Goal: Information Seeking & Learning: Learn about a topic

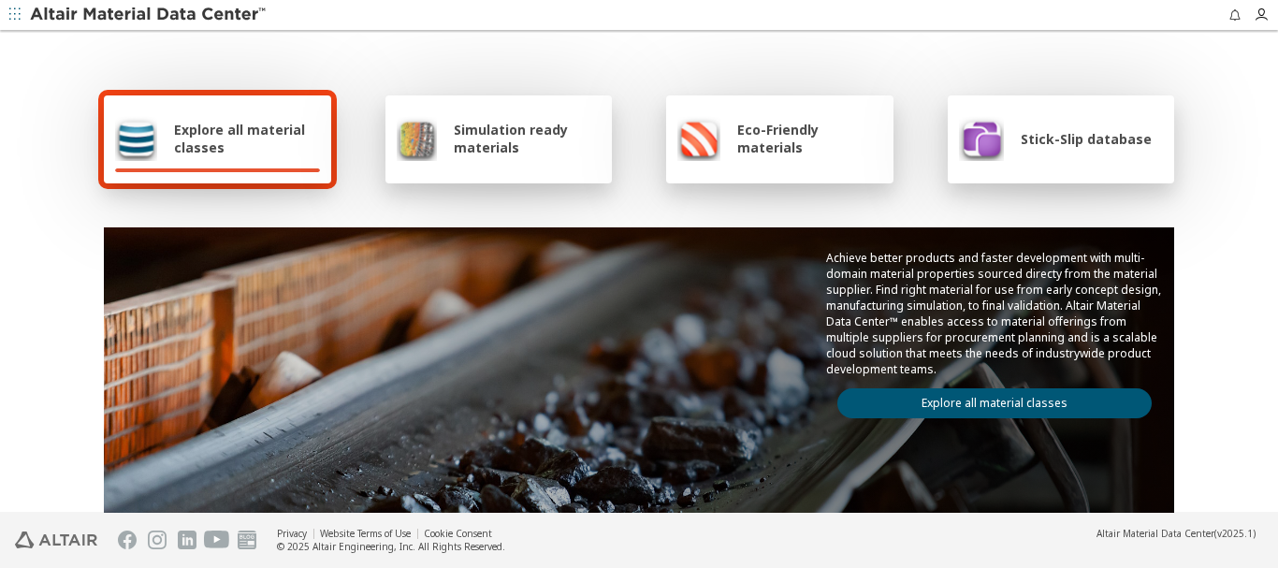
click at [17, 14] on icon "button" at bounding box center [14, 13] width 11 height 11
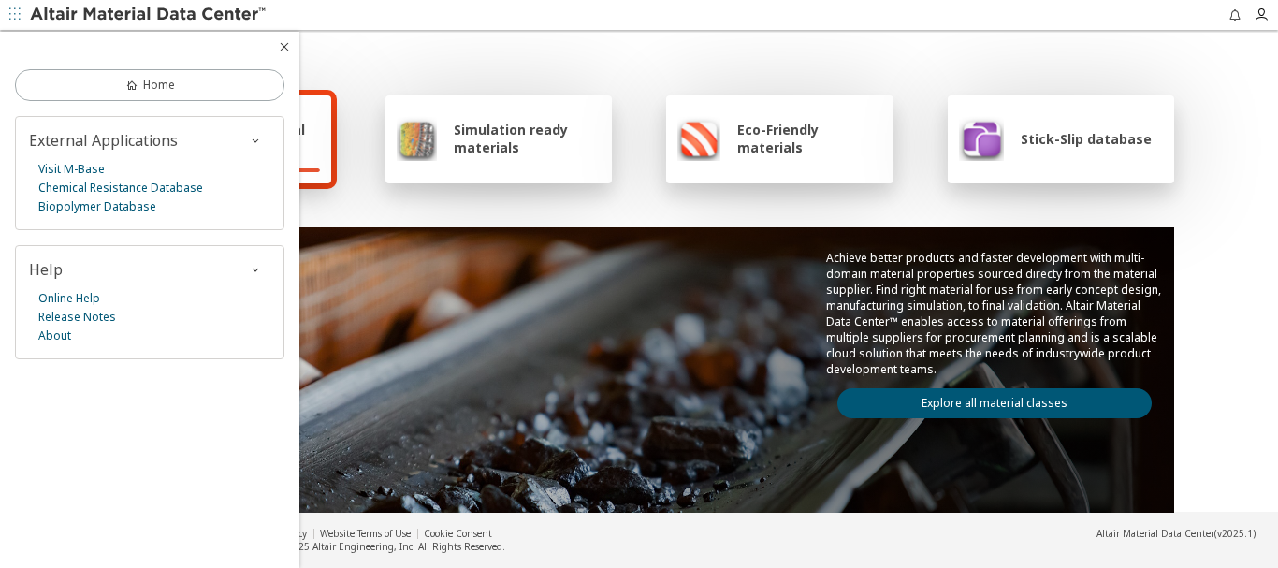
click at [17, 14] on icon "button" at bounding box center [14, 13] width 11 height 11
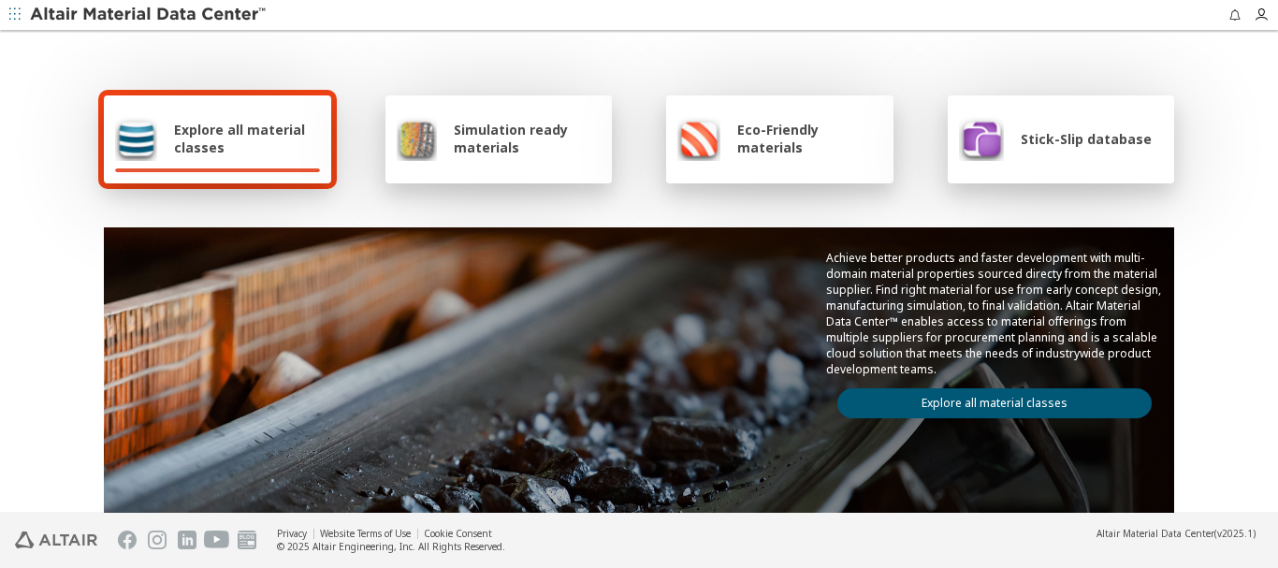
click at [219, 142] on span "Explore all material classes" at bounding box center [247, 139] width 146 height 36
click at [197, 146] on span "Explore all material classes" at bounding box center [247, 139] width 146 height 36
click at [1000, 397] on link "Explore all material classes" at bounding box center [995, 403] width 314 height 30
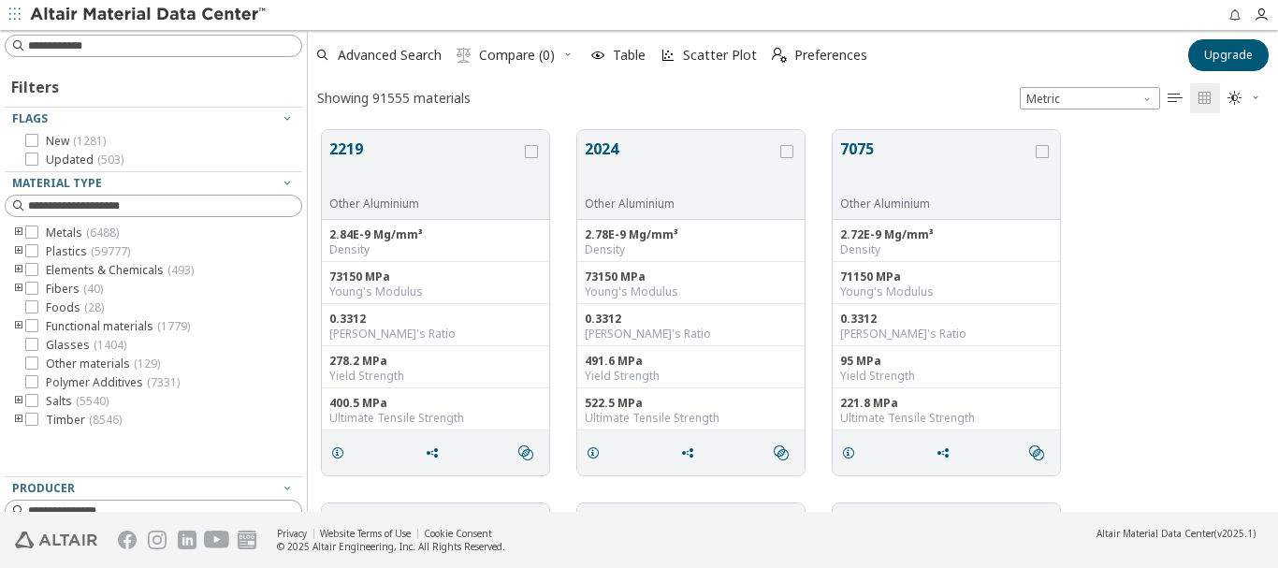
click at [18, 251] on icon "toogle group" at bounding box center [18, 251] width 13 height 15
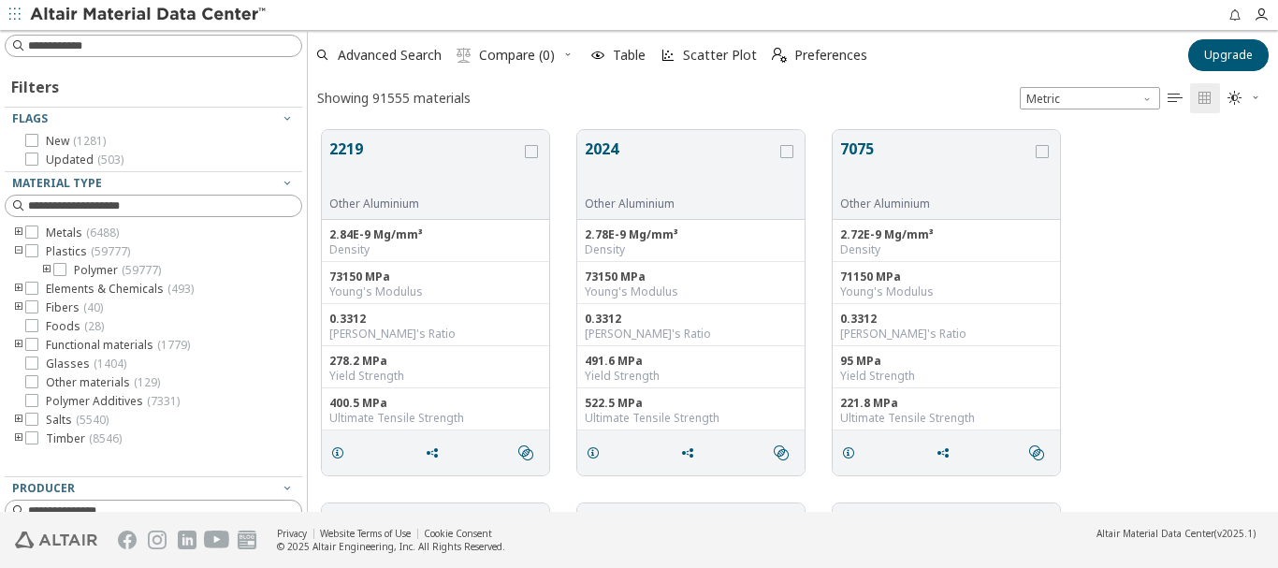
click at [47, 269] on icon "toogle group" at bounding box center [46, 270] width 13 height 15
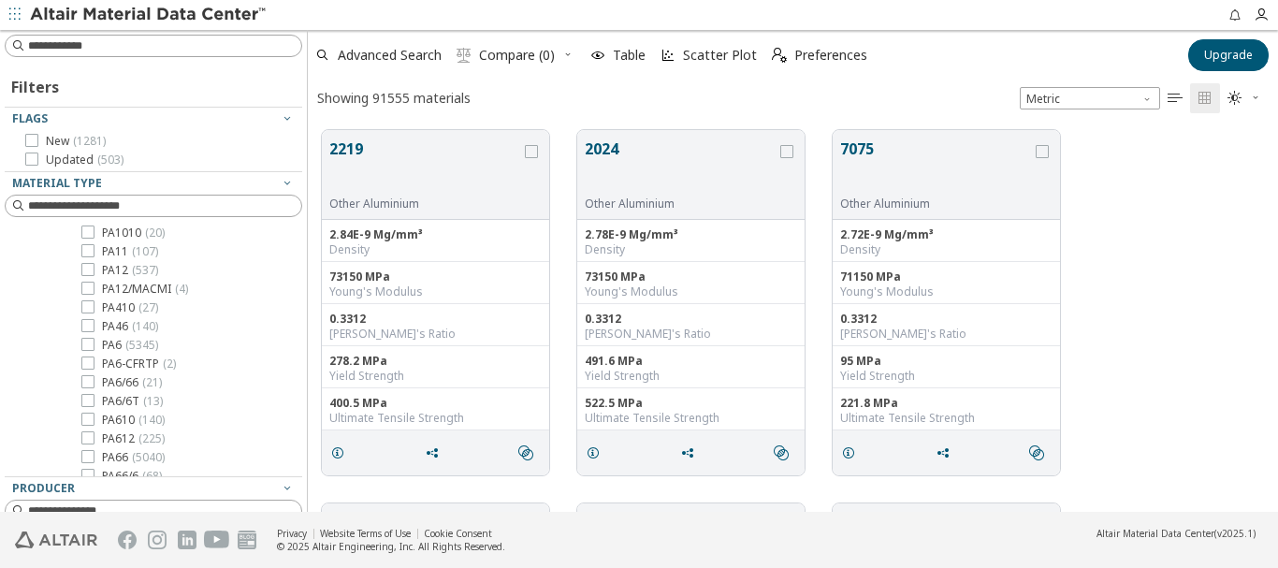
scroll to position [1029, 0]
click at [90, 363] on icon at bounding box center [87, 363] width 13 height 13
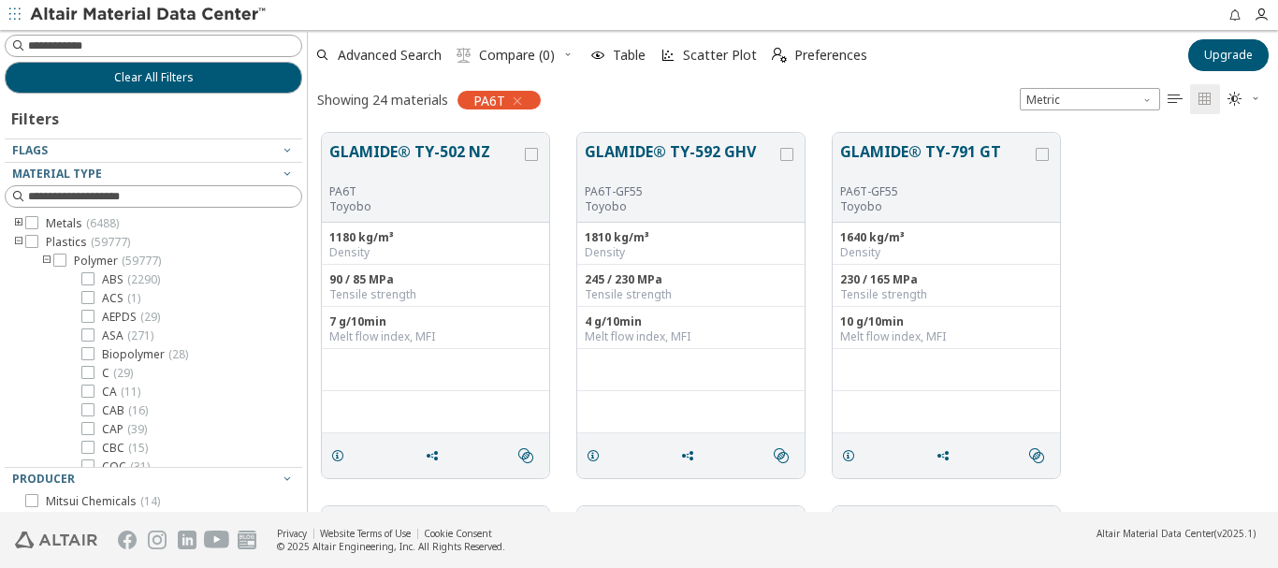
click at [20, 241] on icon "toogle group" at bounding box center [18, 242] width 13 height 15
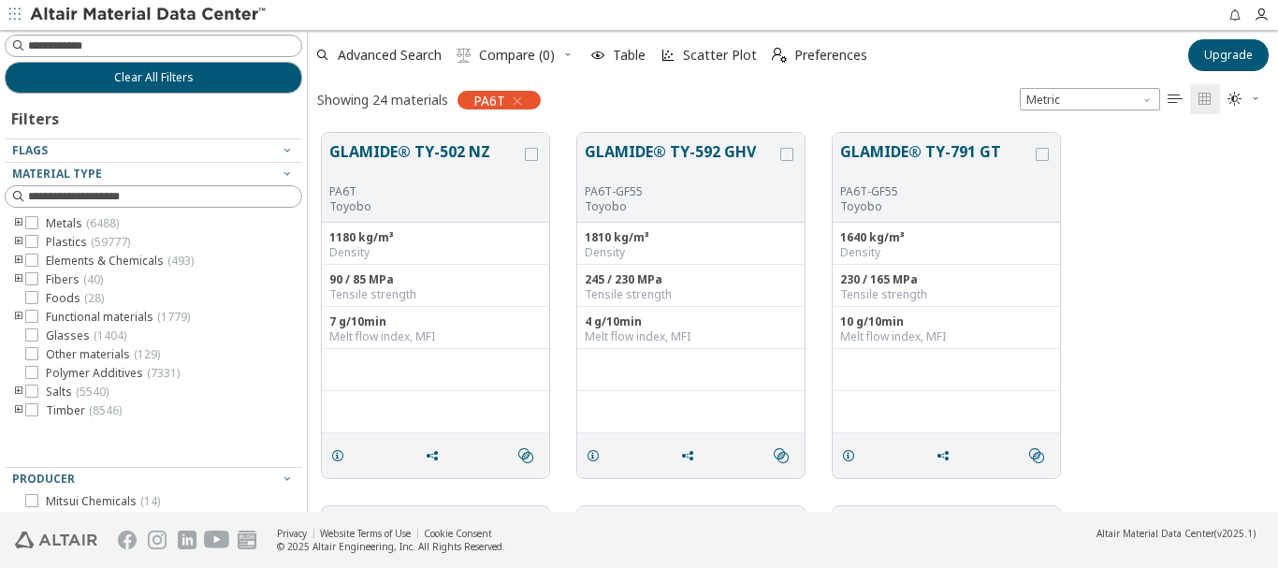
click at [18, 314] on icon "toogle group" at bounding box center [18, 317] width 13 height 15
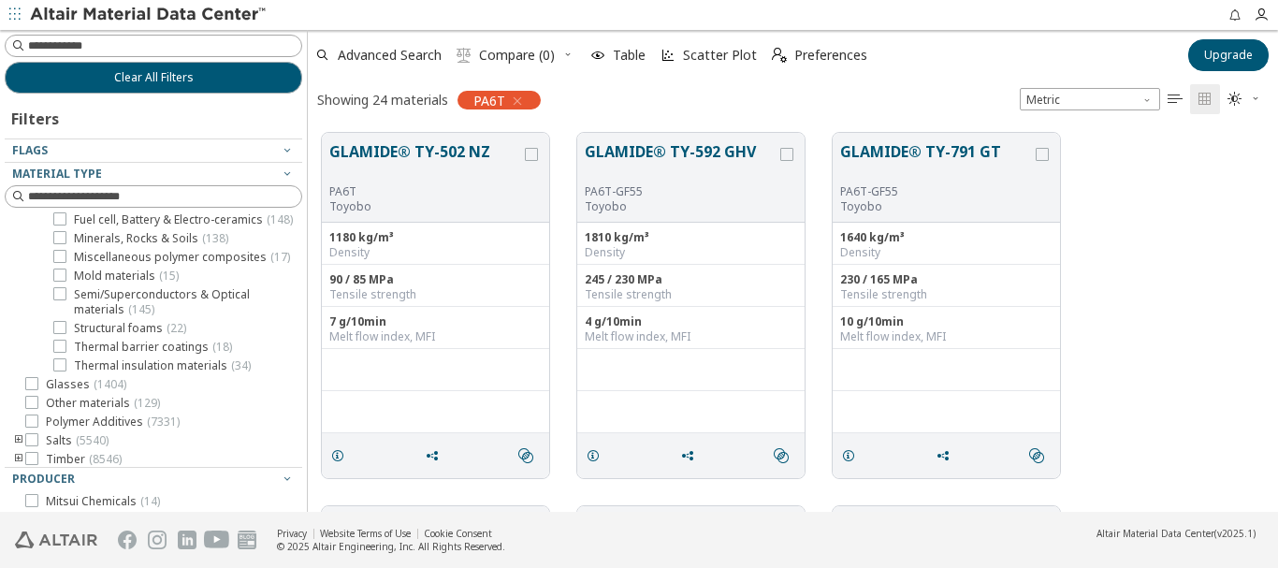
scroll to position [94, 0]
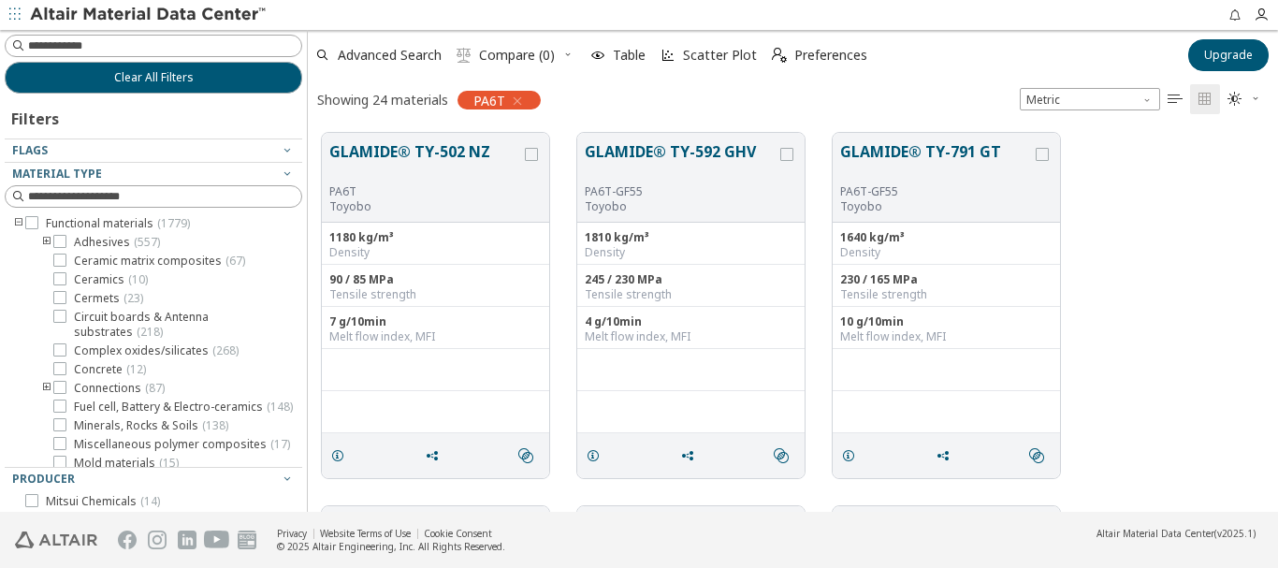
click at [17, 224] on icon "toogle group" at bounding box center [18, 223] width 13 height 15
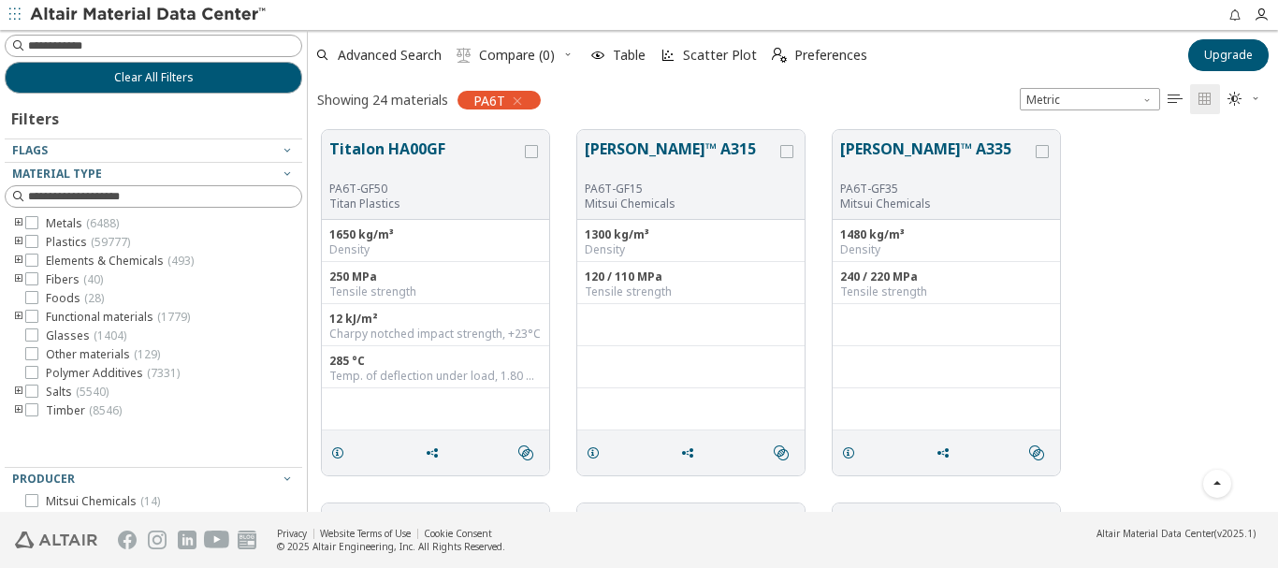
scroll to position [749, 0]
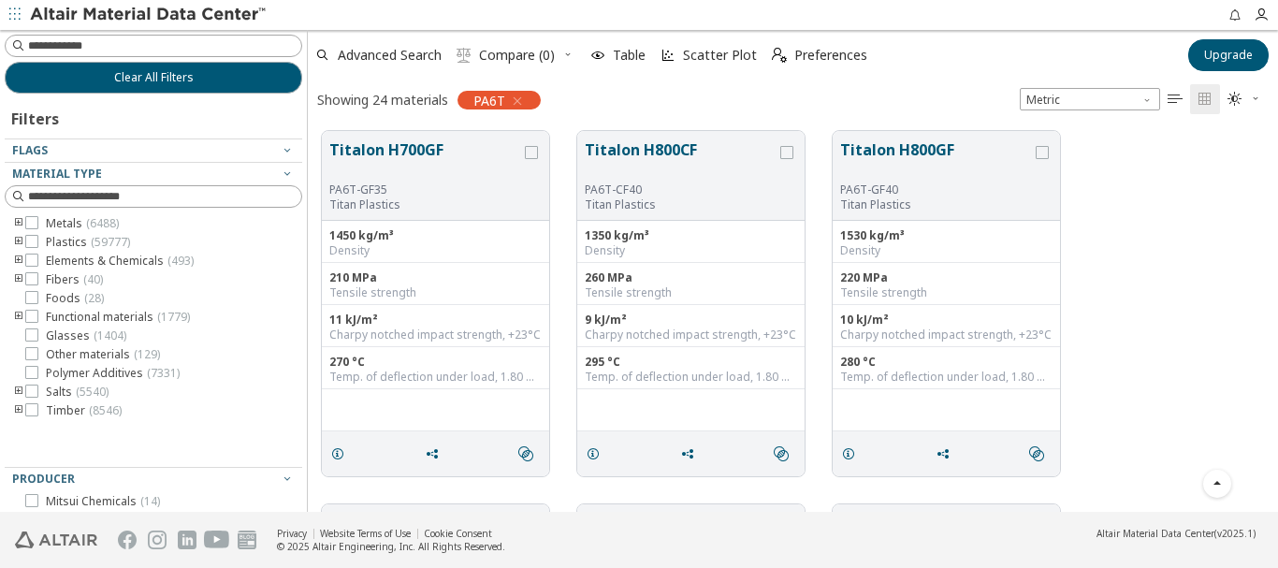
click at [18, 315] on icon "toogle group" at bounding box center [18, 317] width 13 height 15
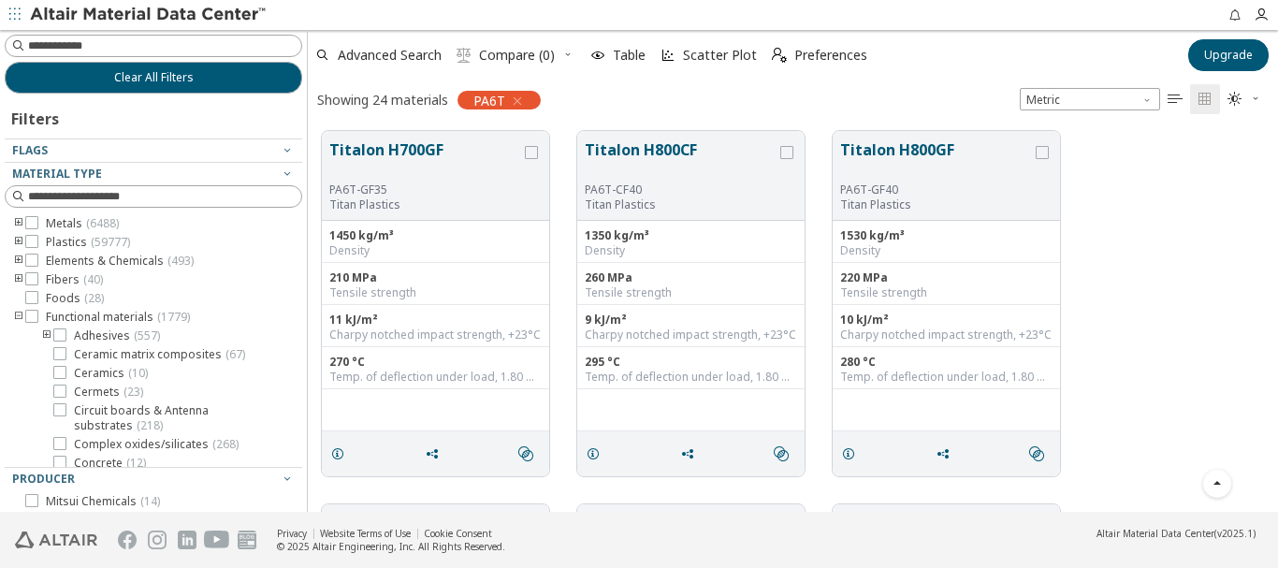
scroll to position [94, 0]
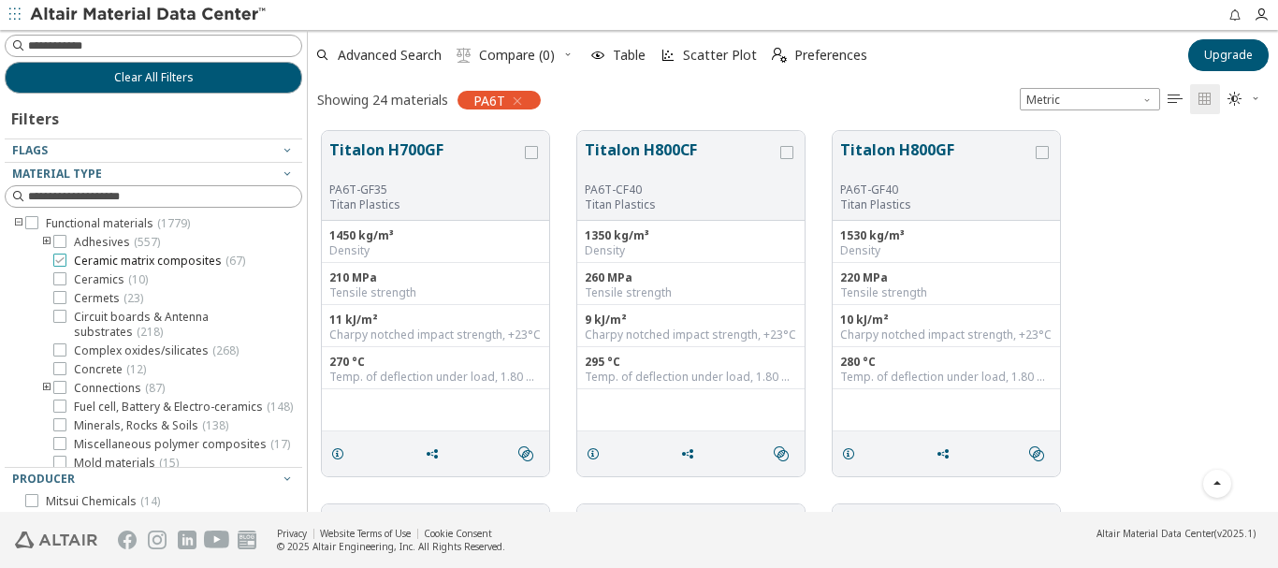
click at [189, 261] on span "Ceramic matrix composites ( 67 )" at bounding box center [159, 261] width 171 height 15
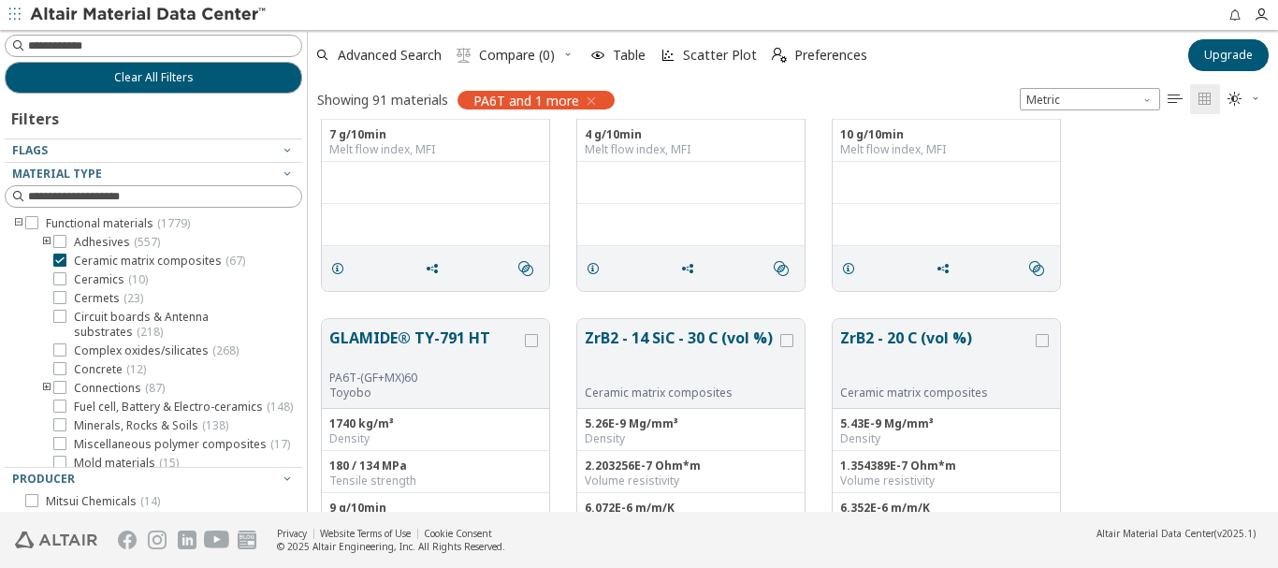
scroll to position [94, 0]
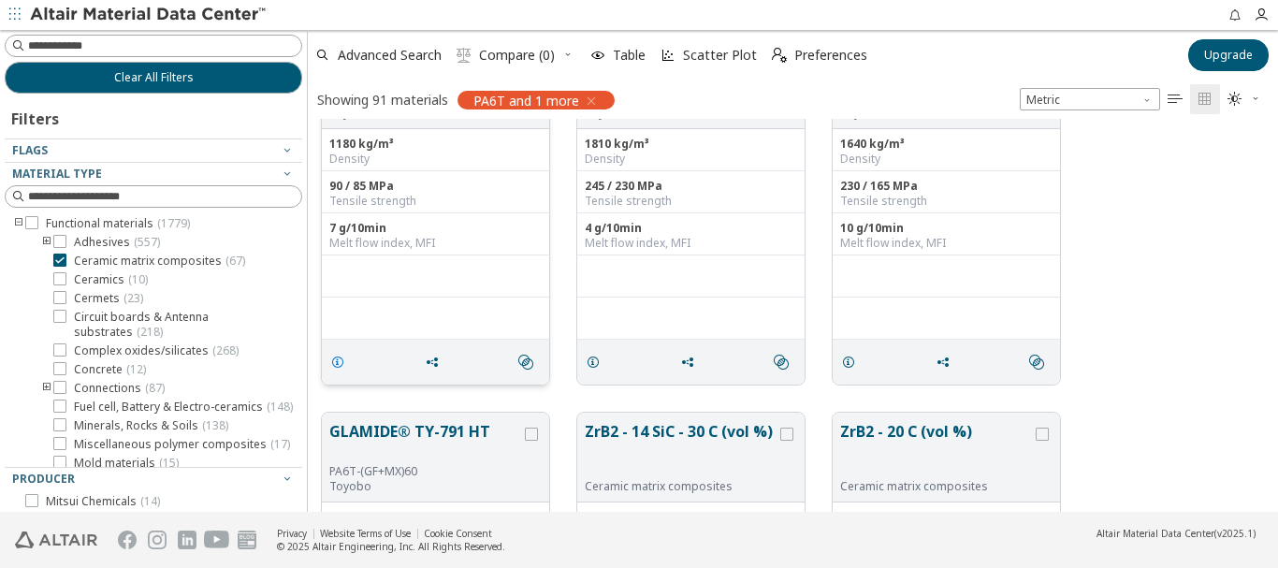
click at [337, 363] on icon "grid" at bounding box center [337, 362] width 15 height 15
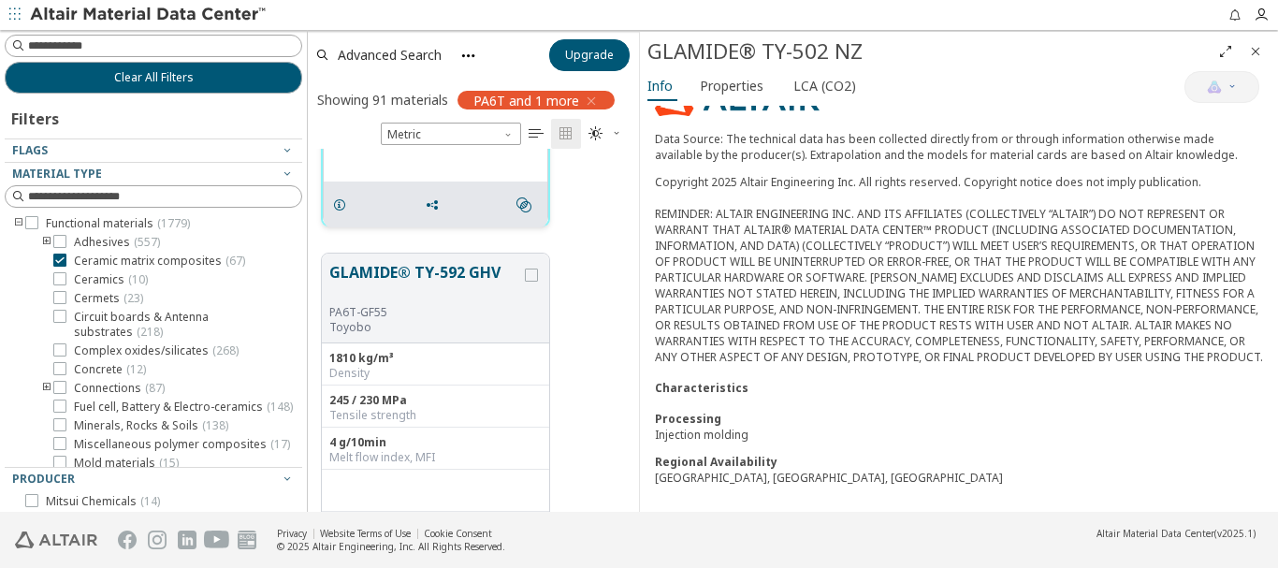
scroll to position [376, 0]
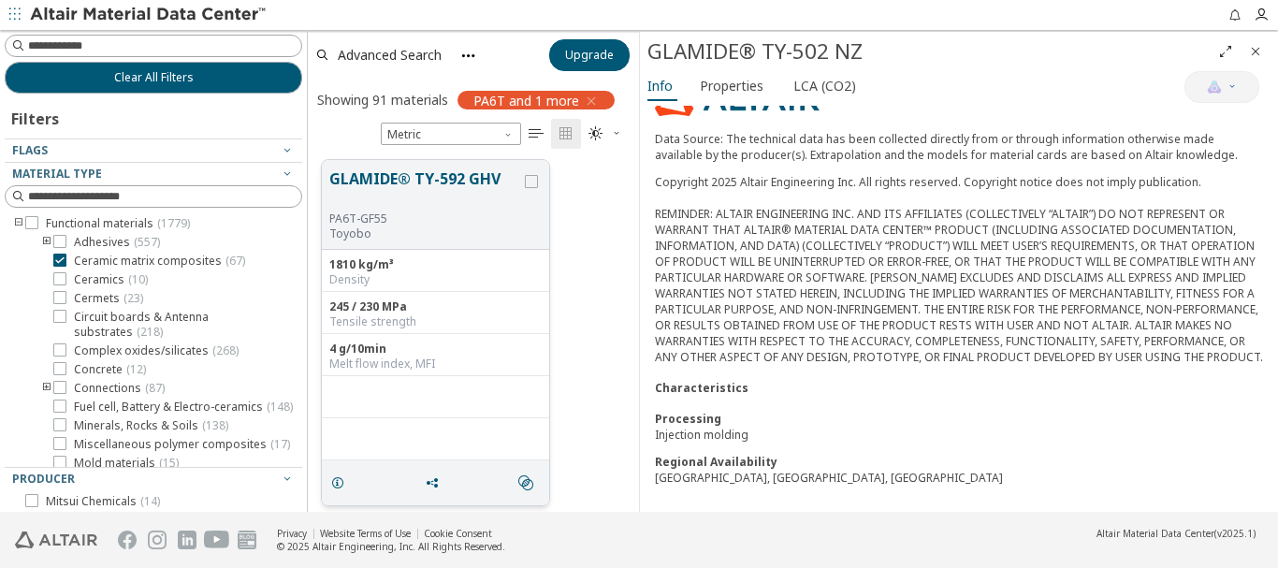
click at [419, 195] on button "GLAMIDE® TY-592 GHV" at bounding box center [425, 190] width 192 height 44
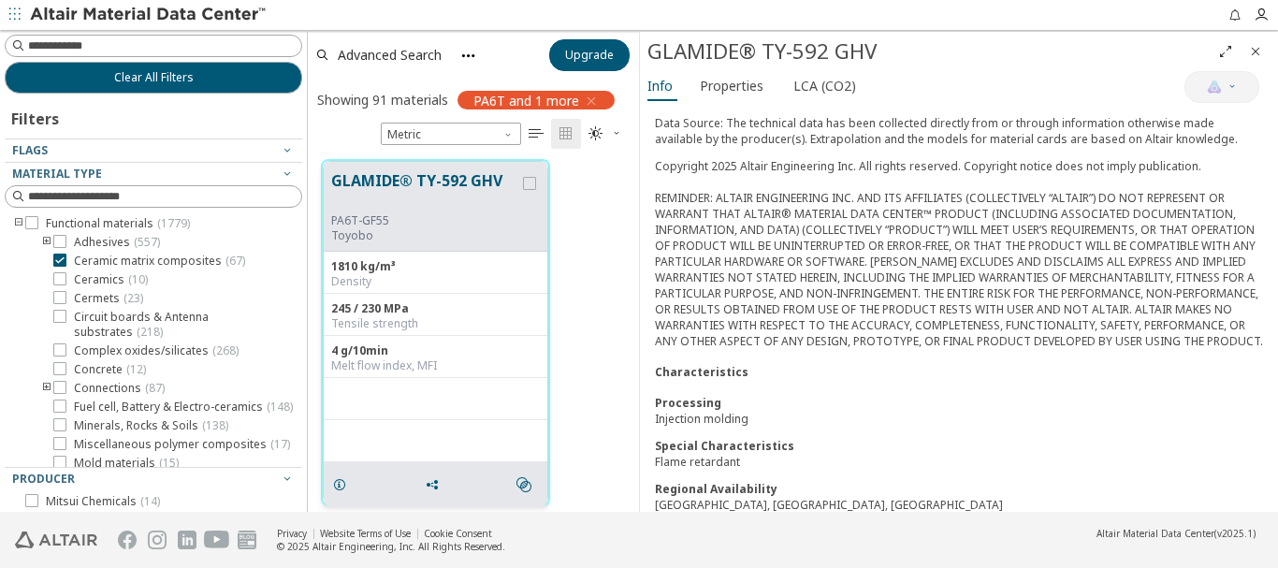
scroll to position [378, 0]
click at [1261, 50] on icon "Close" at bounding box center [1255, 51] width 15 height 15
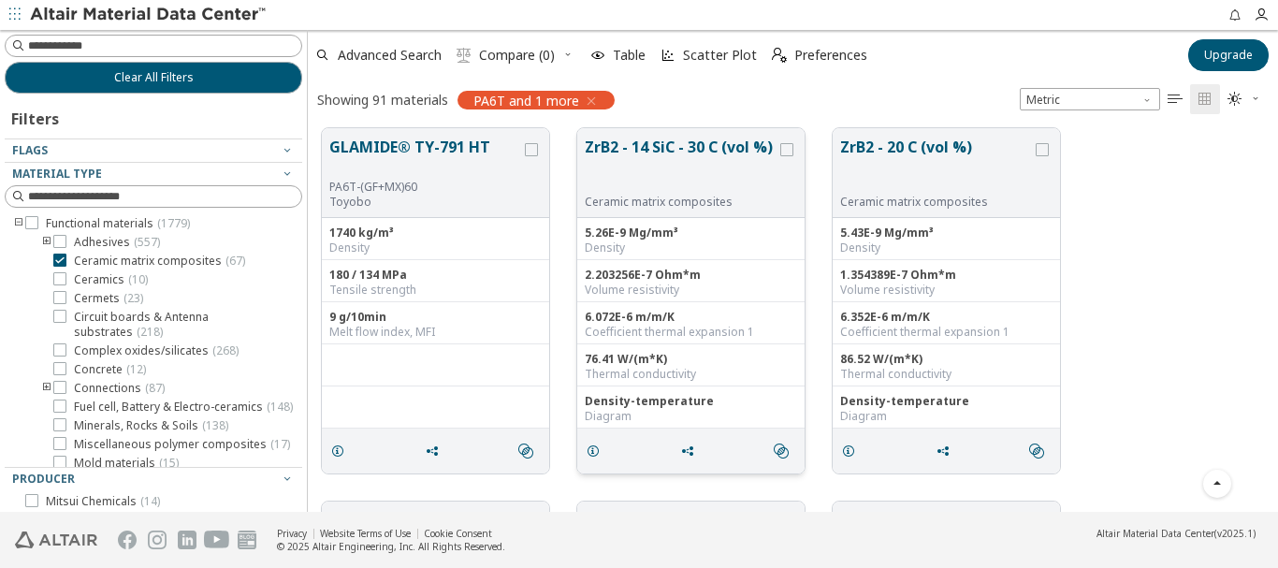
scroll to position [379, 956]
click at [394, 152] on button "GLAMIDE® TY-791 HT" at bounding box center [425, 158] width 192 height 44
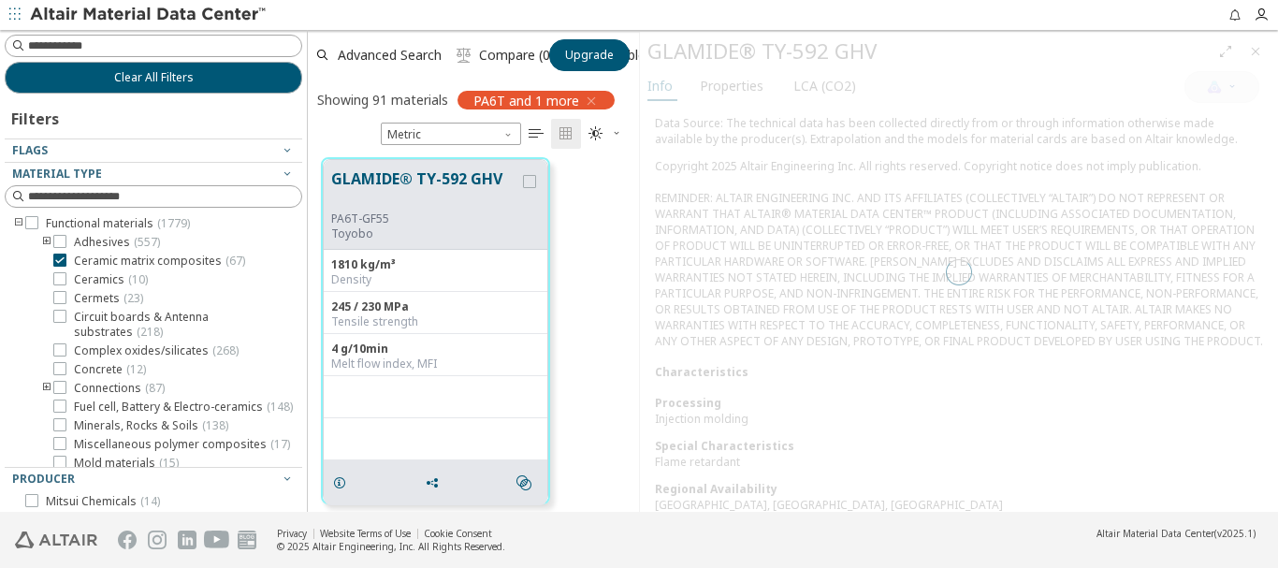
scroll to position [349, 317]
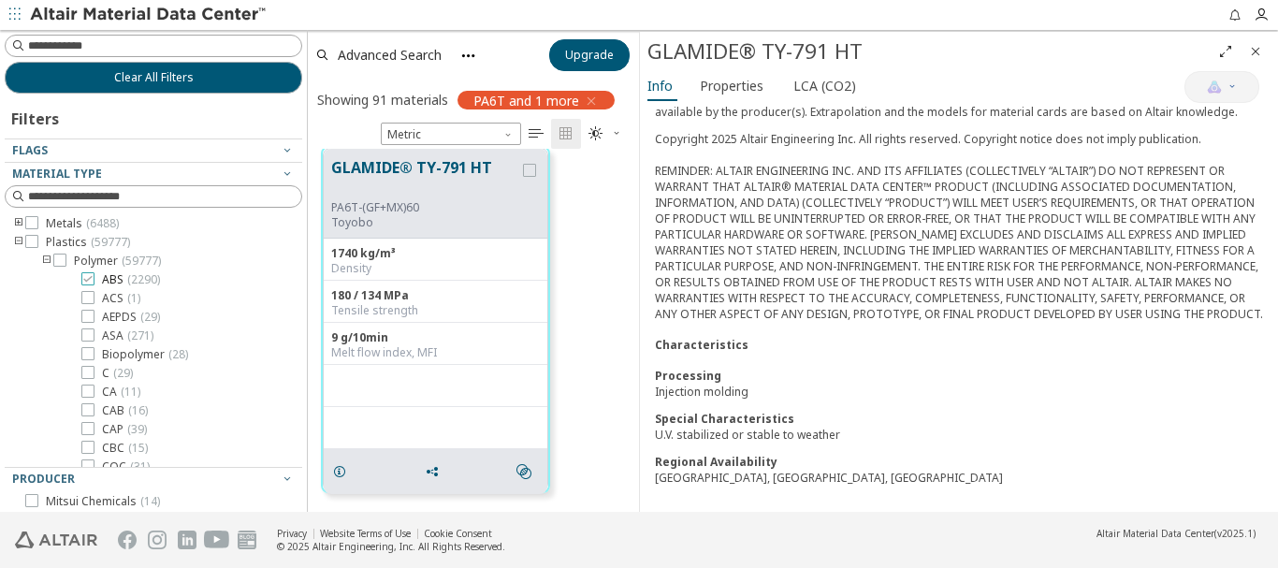
click at [90, 279] on icon at bounding box center [87, 278] width 13 height 13
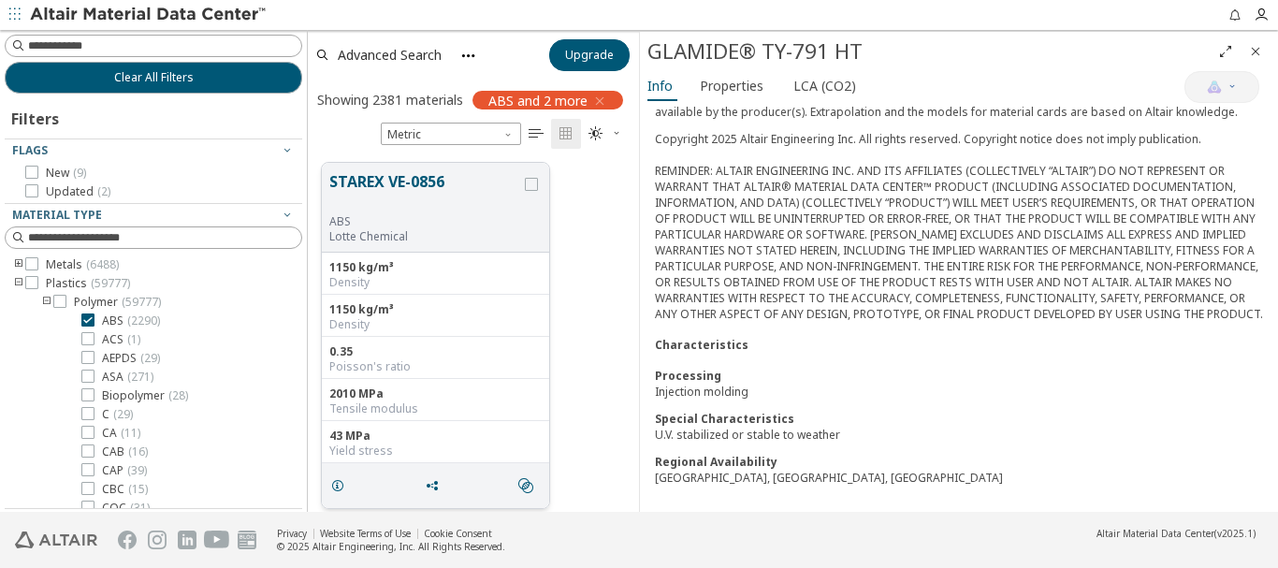
click at [416, 181] on button "STAREX VE-0856" at bounding box center [425, 192] width 192 height 44
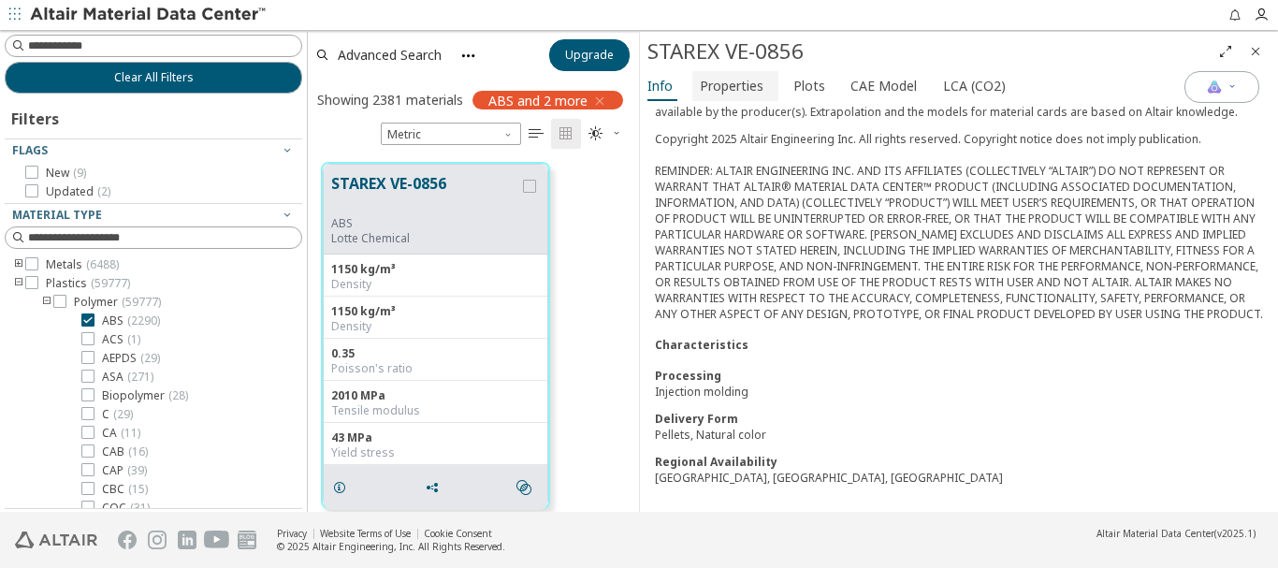
click at [733, 89] on span "Properties" at bounding box center [732, 86] width 64 height 30
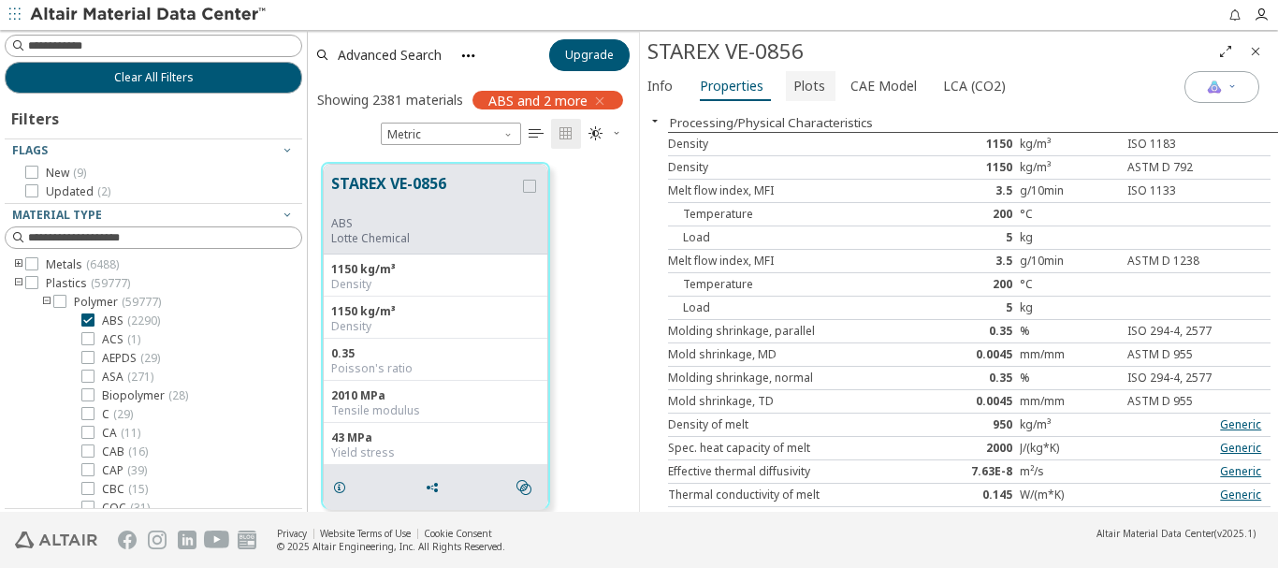
click at [807, 92] on span "Plots" at bounding box center [810, 86] width 32 height 30
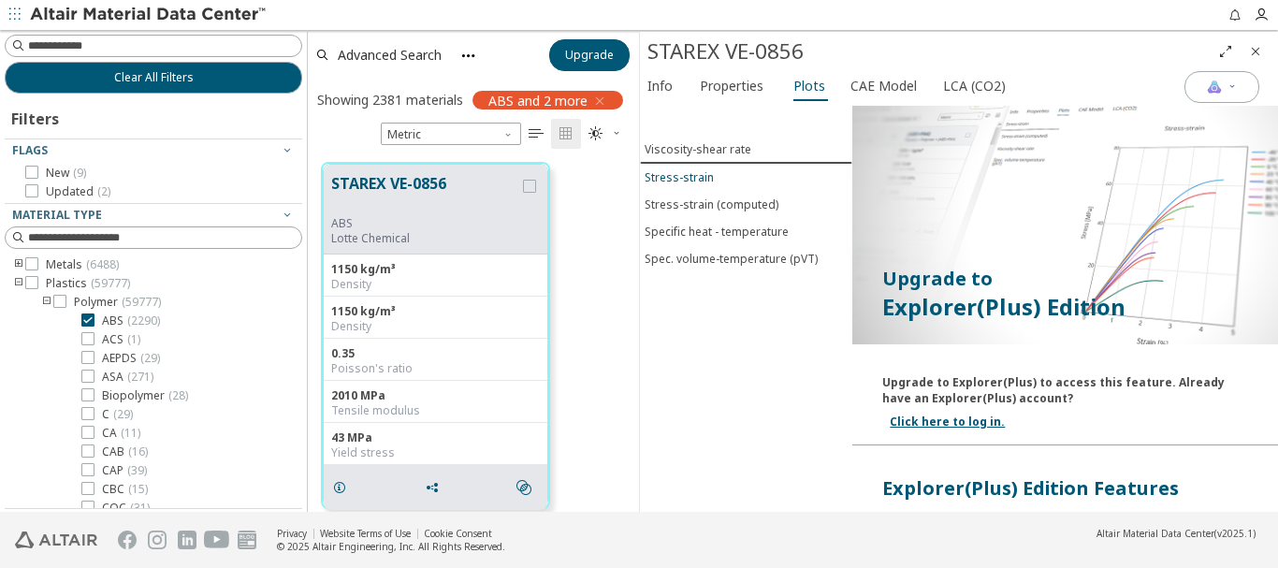
click at [690, 176] on div "Stress-strain" at bounding box center [679, 177] width 69 height 16
click at [703, 229] on div "Specific heat - temperature" at bounding box center [717, 232] width 144 height 16
click at [886, 80] on span "CAE Model" at bounding box center [884, 86] width 66 height 30
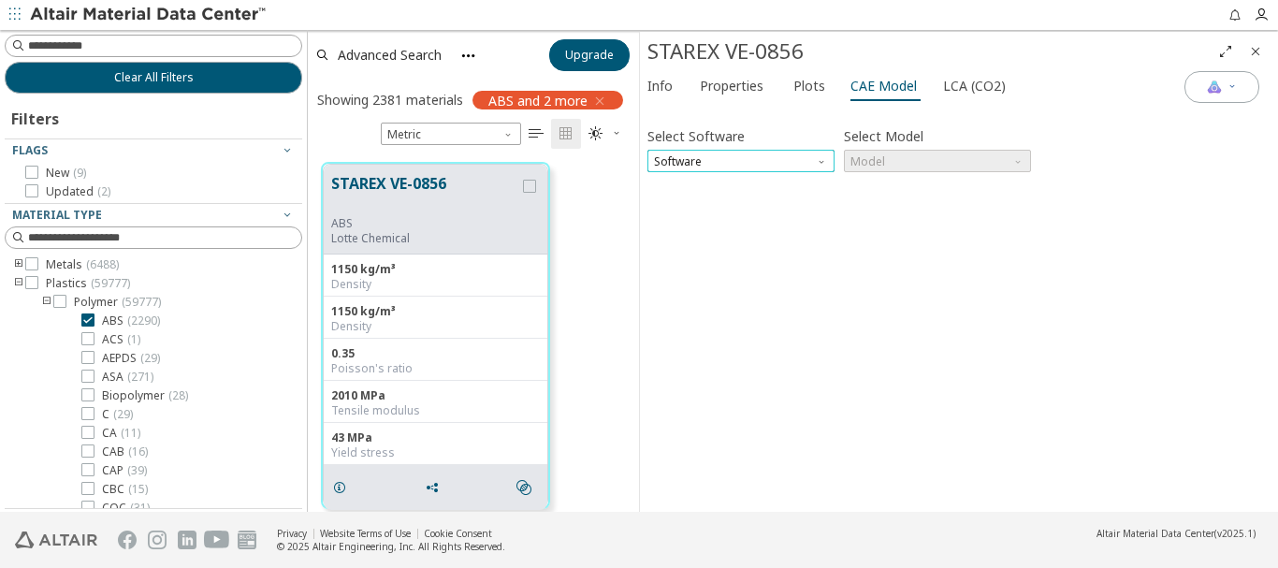
click at [796, 158] on span "Software" at bounding box center [741, 161] width 187 height 22
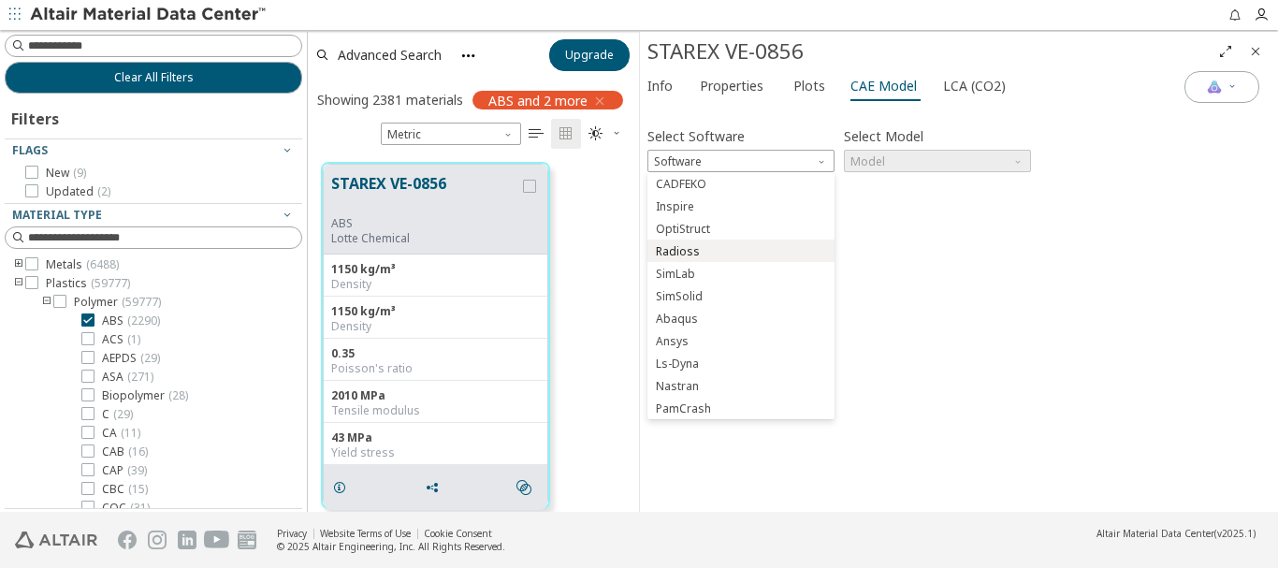
click at [778, 259] on button "Radioss" at bounding box center [741, 251] width 187 height 22
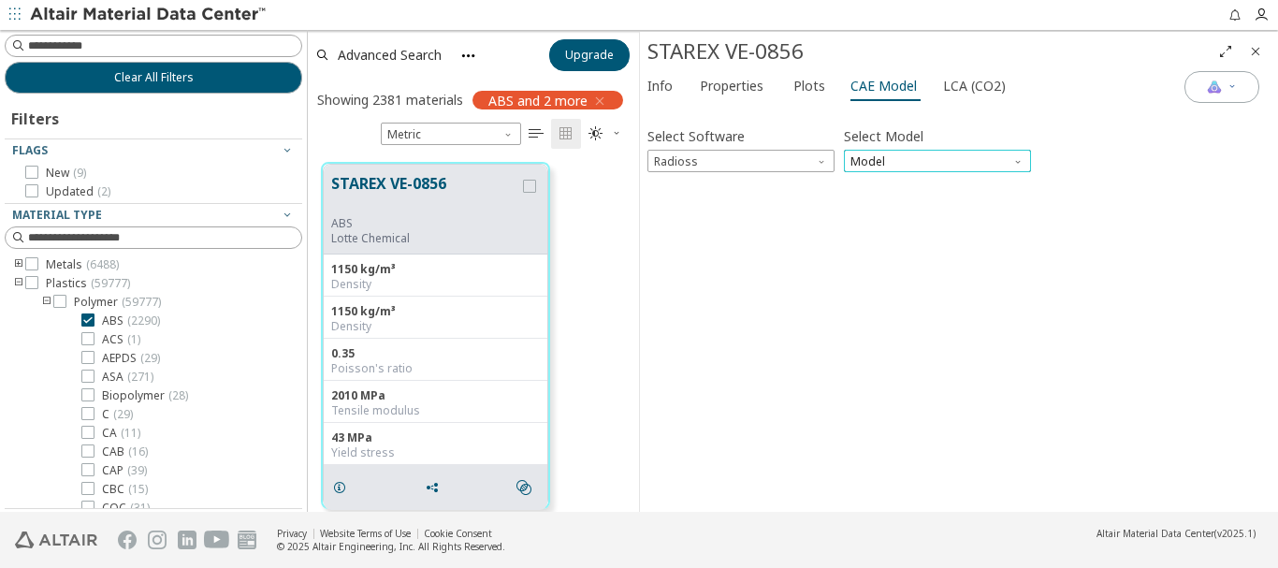
click at [889, 153] on span "Model" at bounding box center [937, 161] width 187 height 22
click at [886, 182] on span "Law1" at bounding box center [938, 184] width 172 height 13
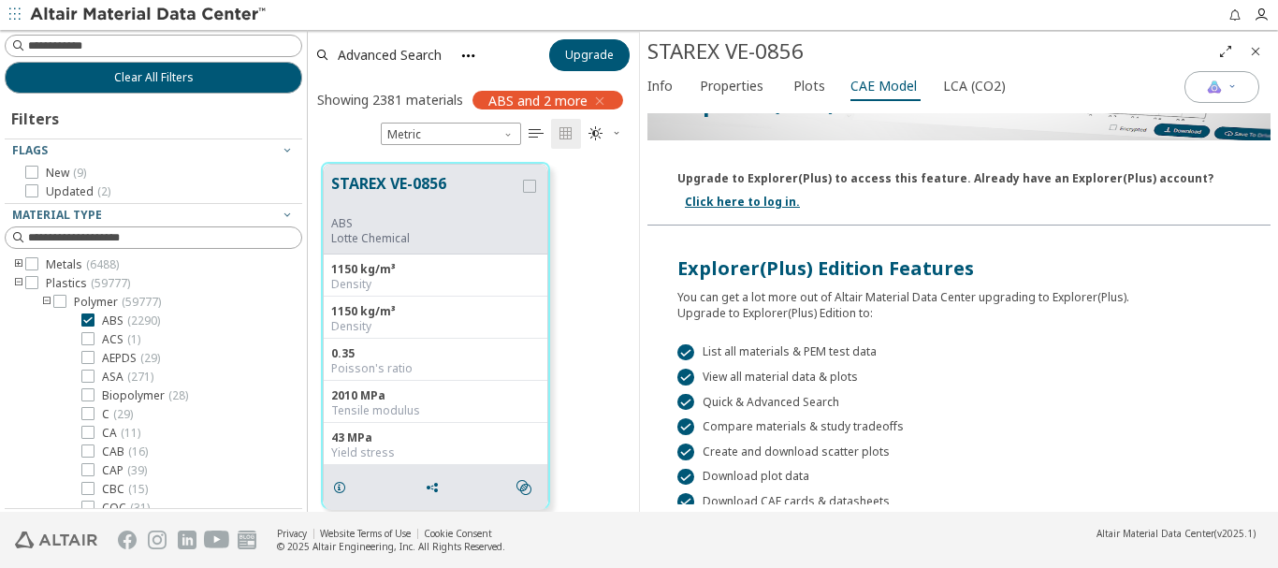
scroll to position [444, 0]
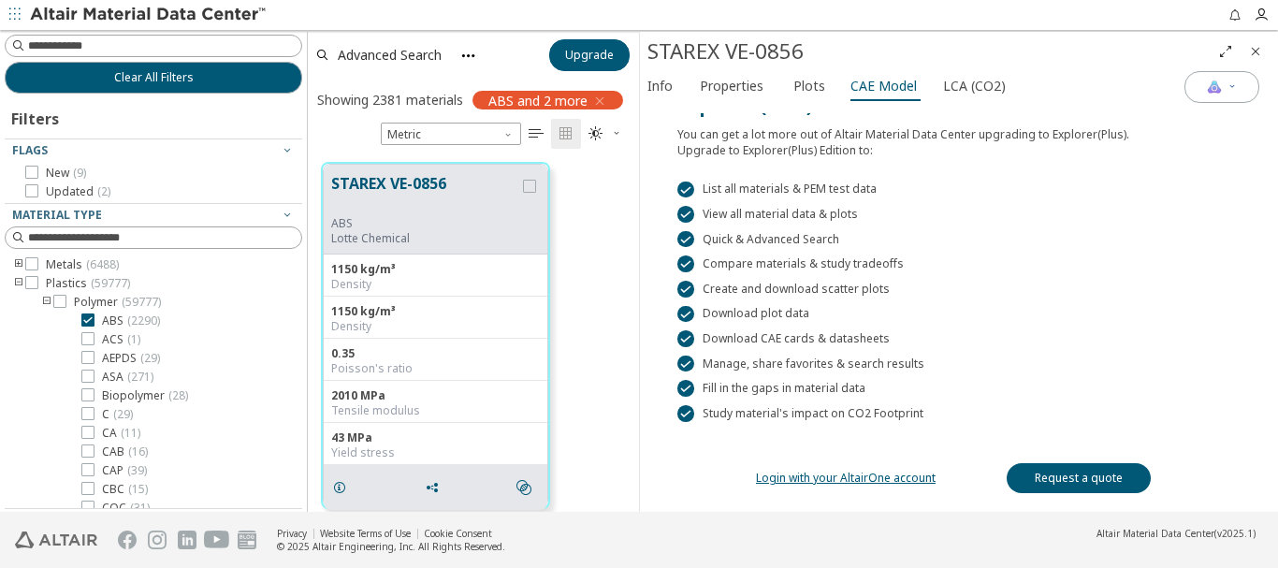
click at [1089, 474] on link "Request a quote" at bounding box center [1079, 478] width 144 height 30
click at [771, 315] on div " Download plot data" at bounding box center [959, 314] width 563 height 17
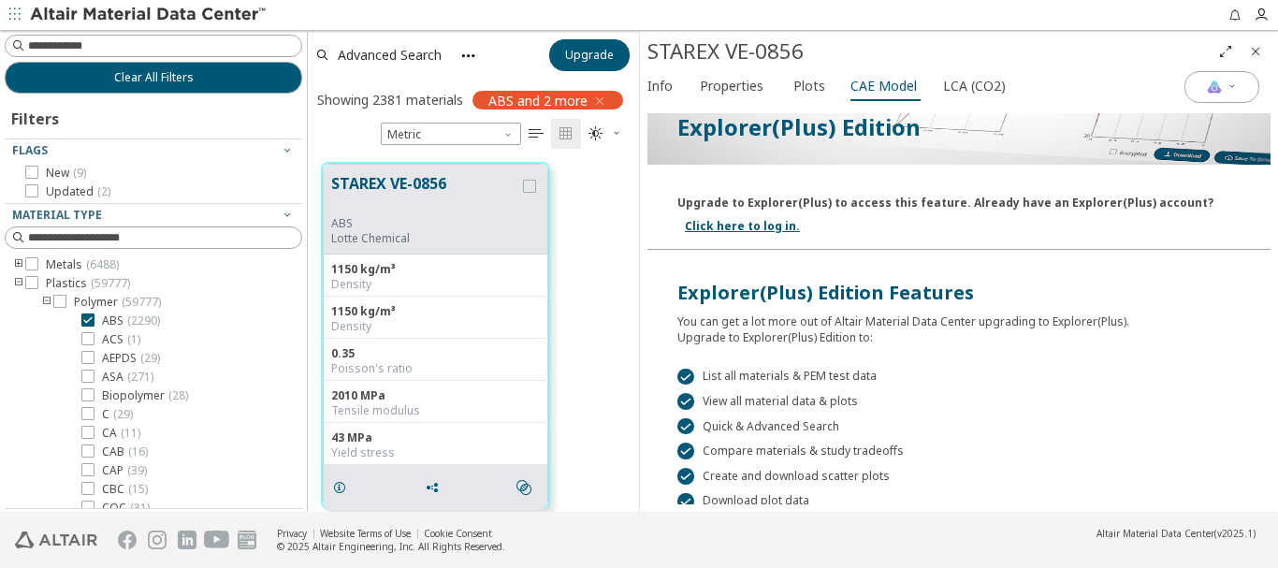
scroll to position [0, 0]
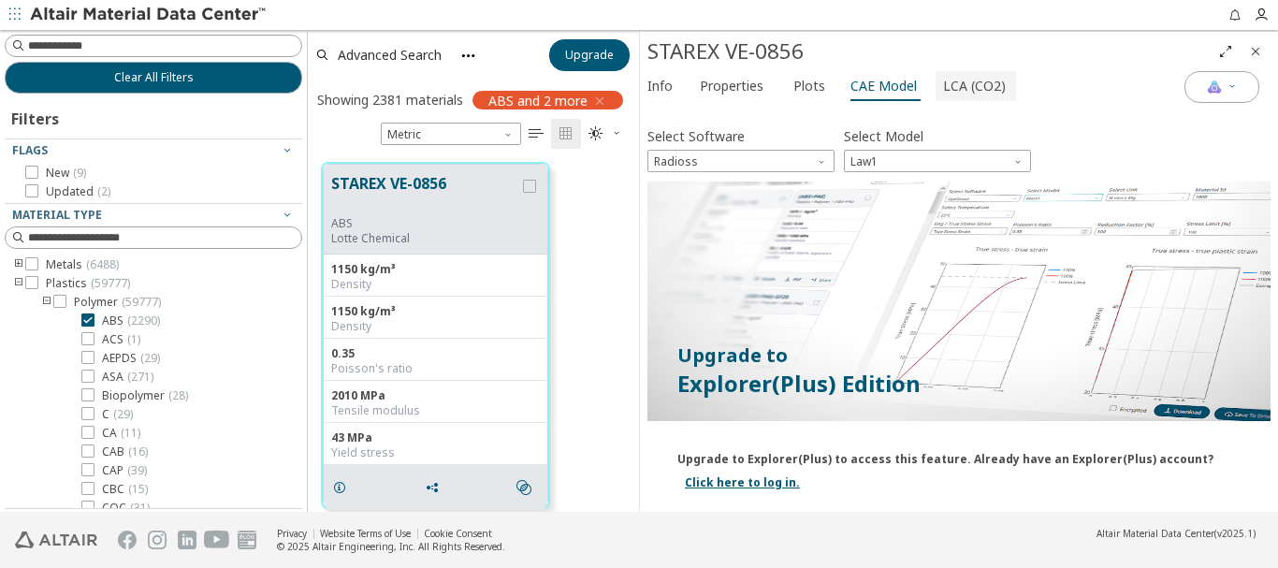
click at [973, 82] on span "LCA (CO2)" at bounding box center [974, 86] width 63 height 30
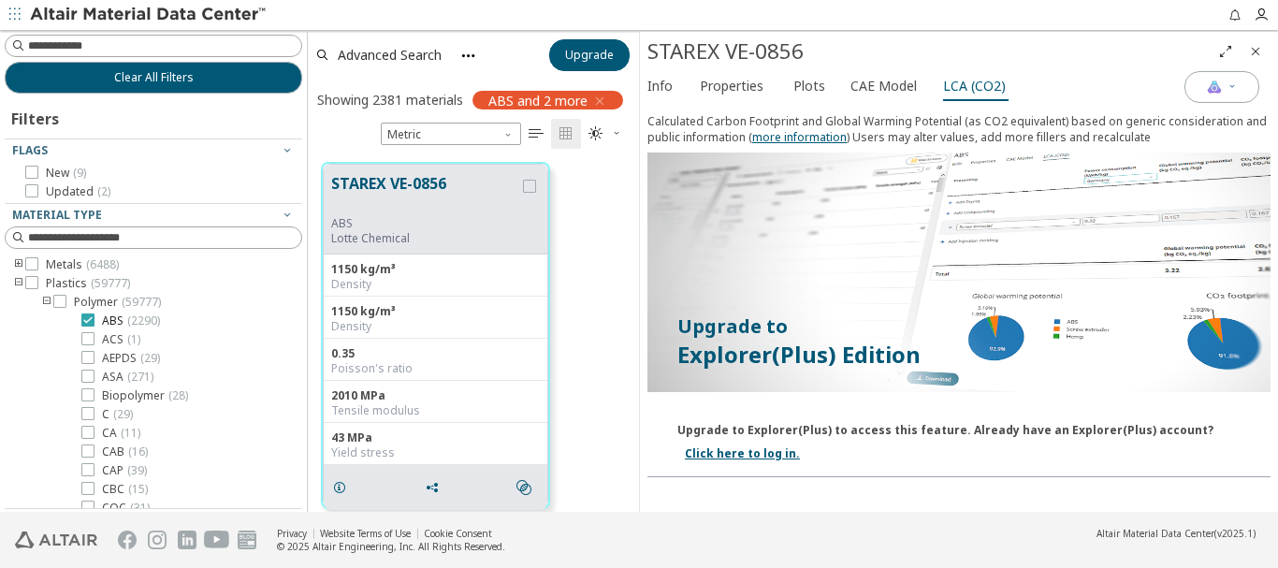
click at [89, 319] on icon at bounding box center [87, 320] width 13 height 13
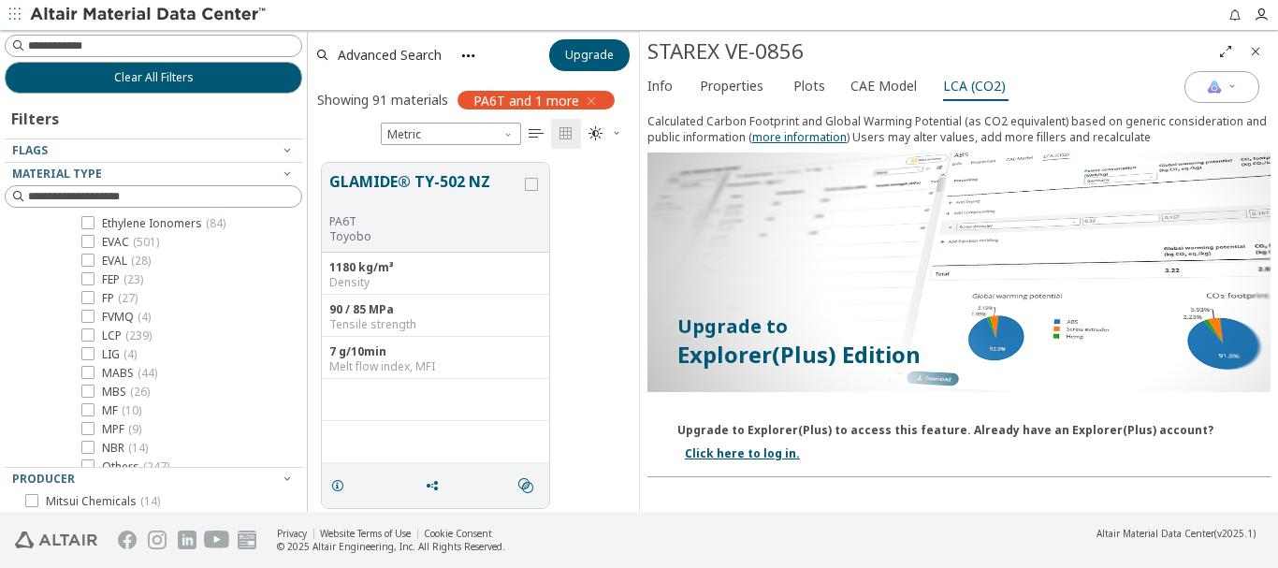
scroll to position [1123, 0]
click at [125, 262] on span "PA6T ( 24 )" at bounding box center [127, 261] width 51 height 15
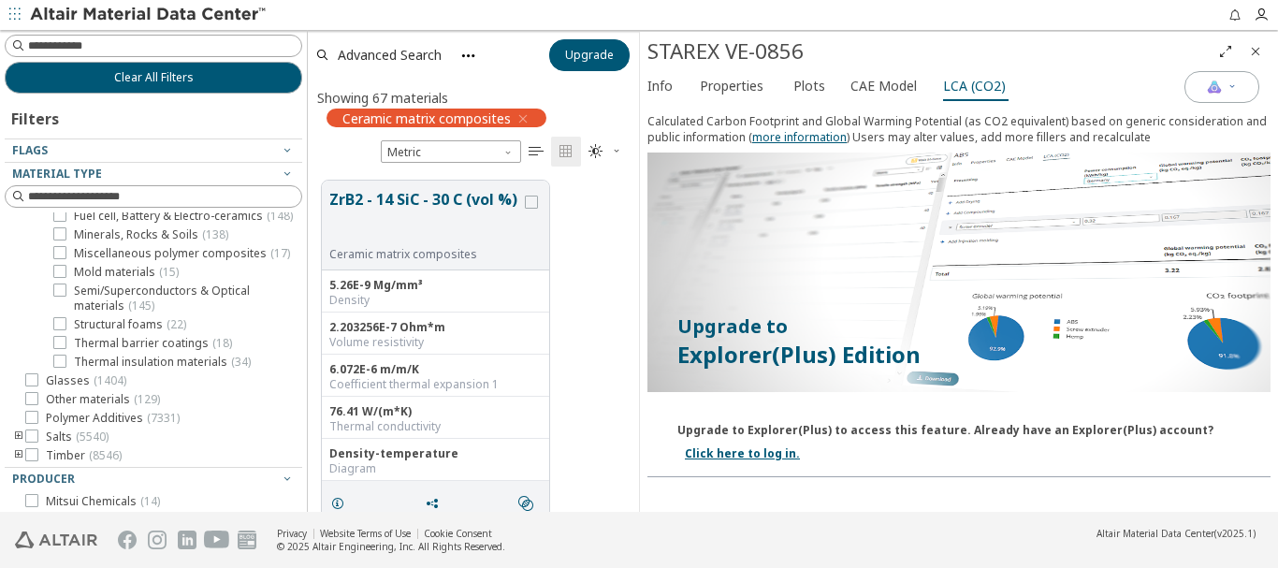
scroll to position [331, 317]
click at [799, 87] on span "Plots" at bounding box center [810, 86] width 32 height 30
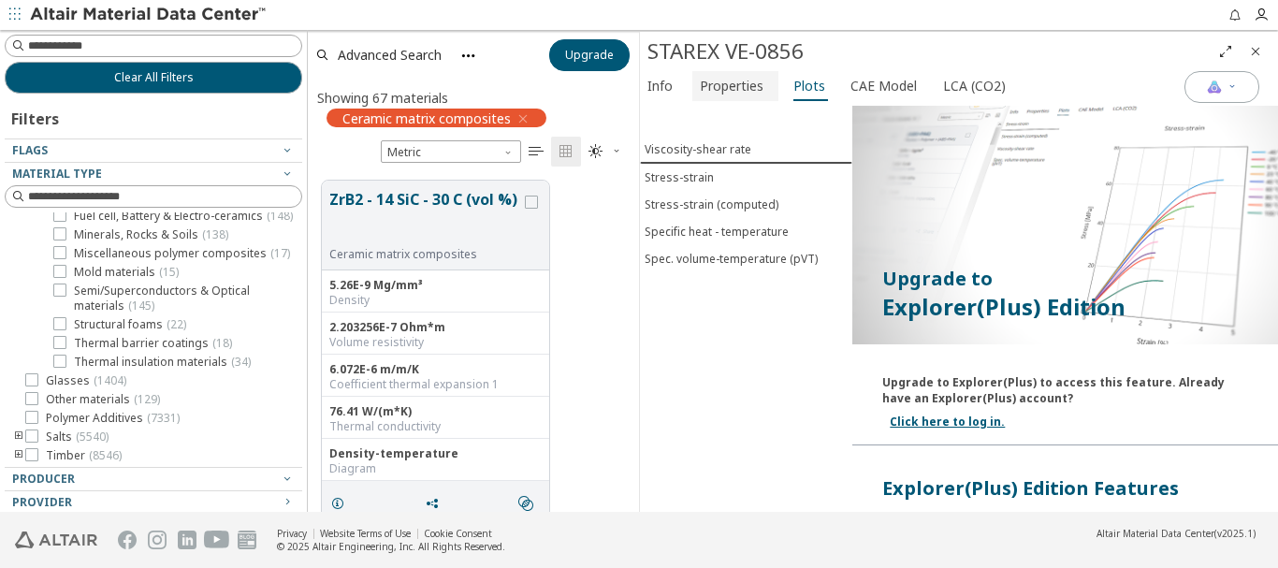
click at [731, 92] on span "Properties" at bounding box center [732, 86] width 64 height 30
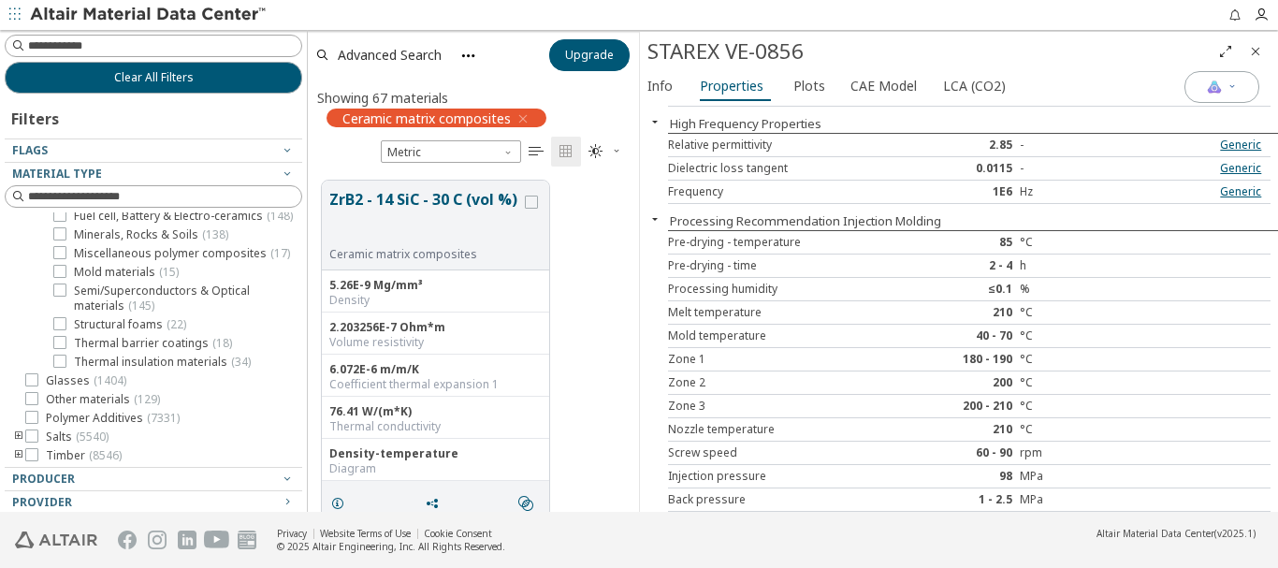
scroll to position [1630, 0]
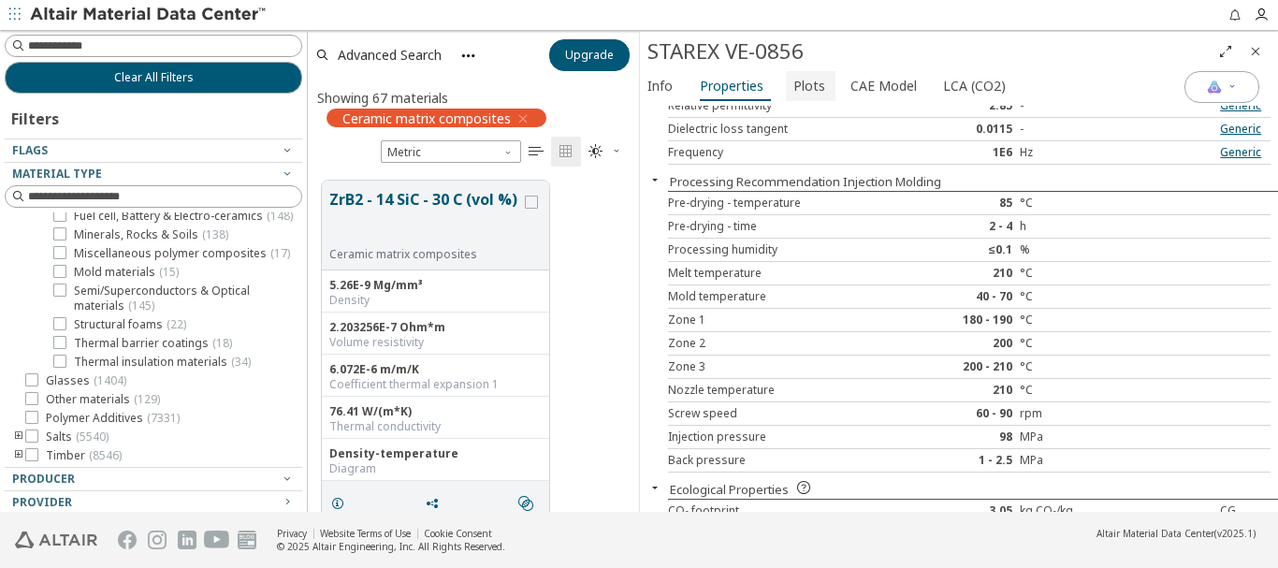
click at [796, 79] on span "Plots" at bounding box center [810, 86] width 32 height 30
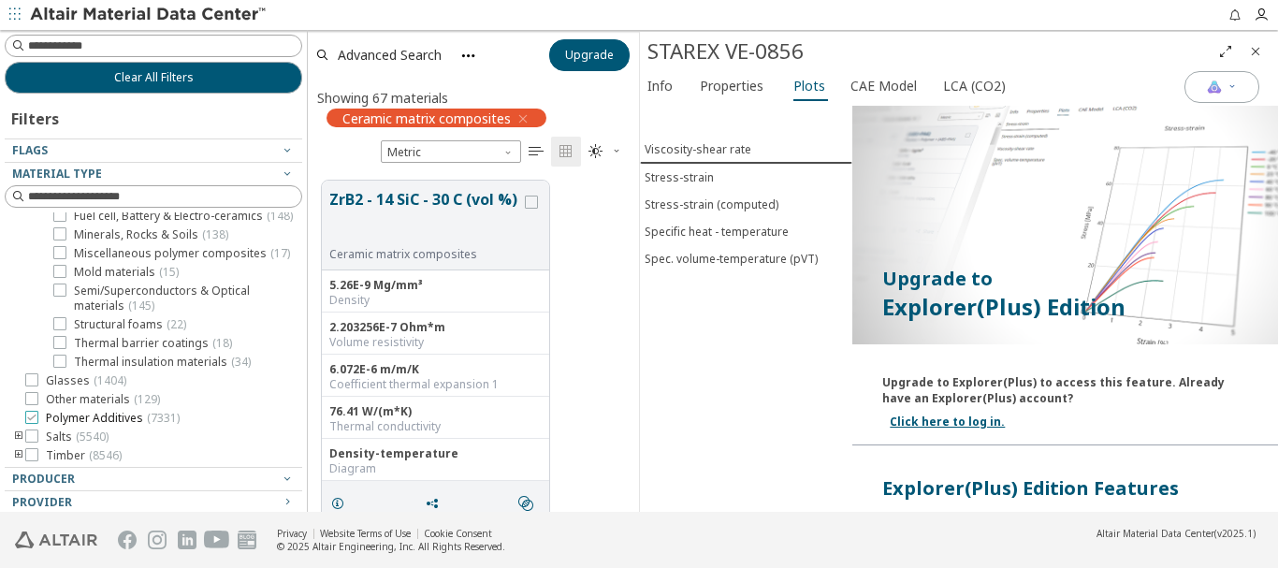
scroll to position [52, 0]
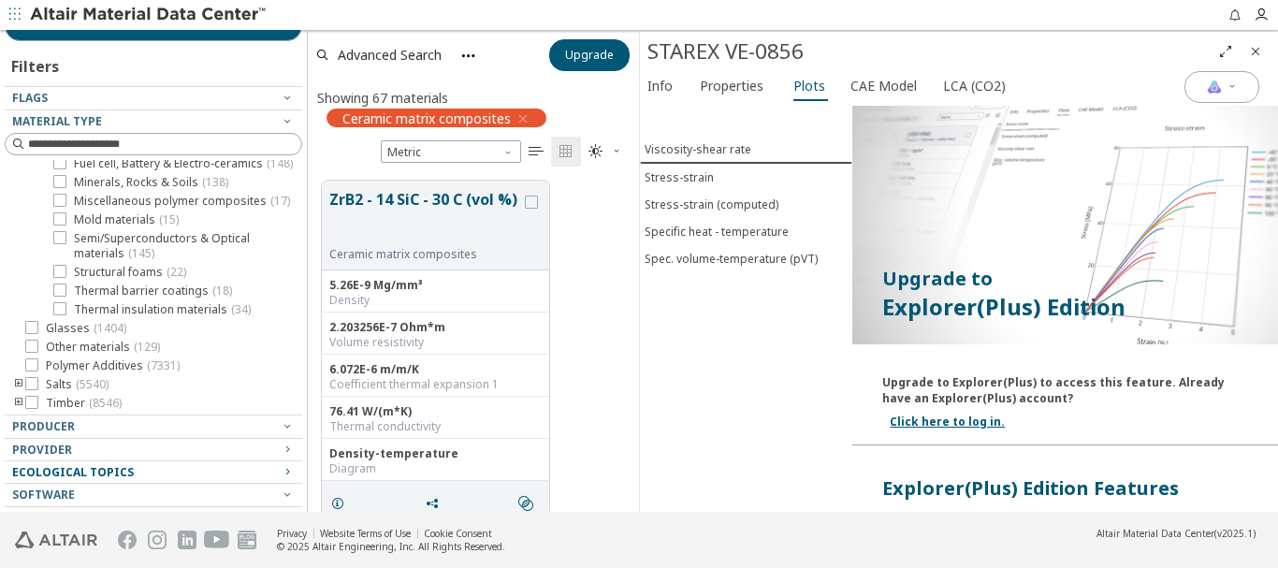
click at [162, 469] on div "Ecological Topics" at bounding box center [146, 472] width 268 height 15
click at [280, 473] on icon "button" at bounding box center [287, 471] width 15 height 15
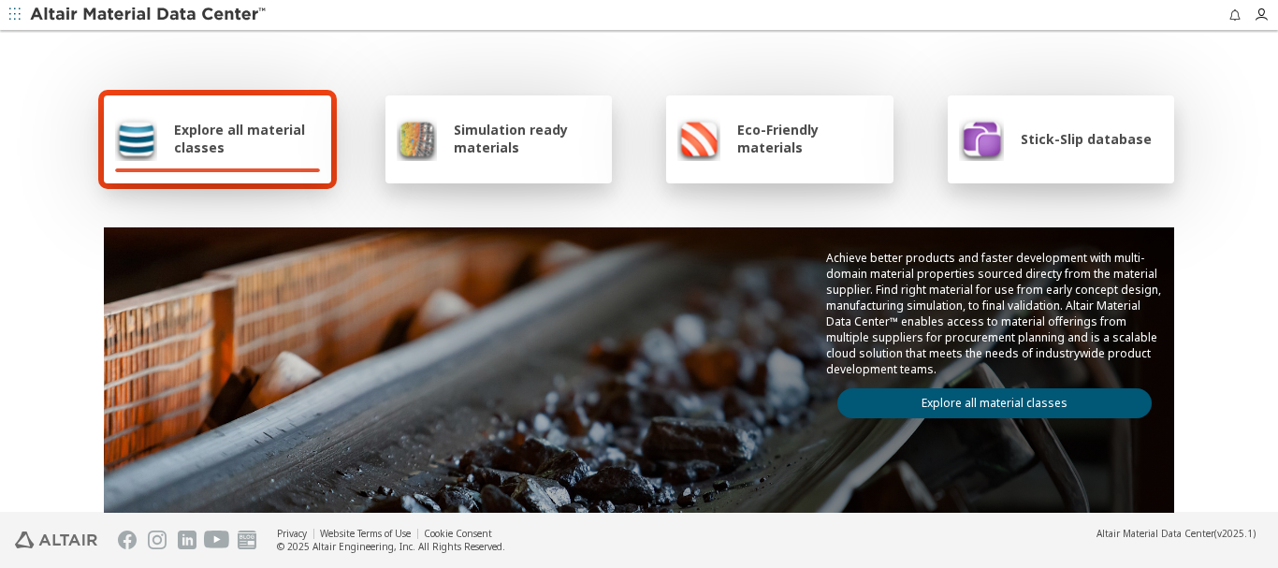
click at [1046, 144] on span "Stick-Slip database" at bounding box center [1086, 139] width 131 height 18
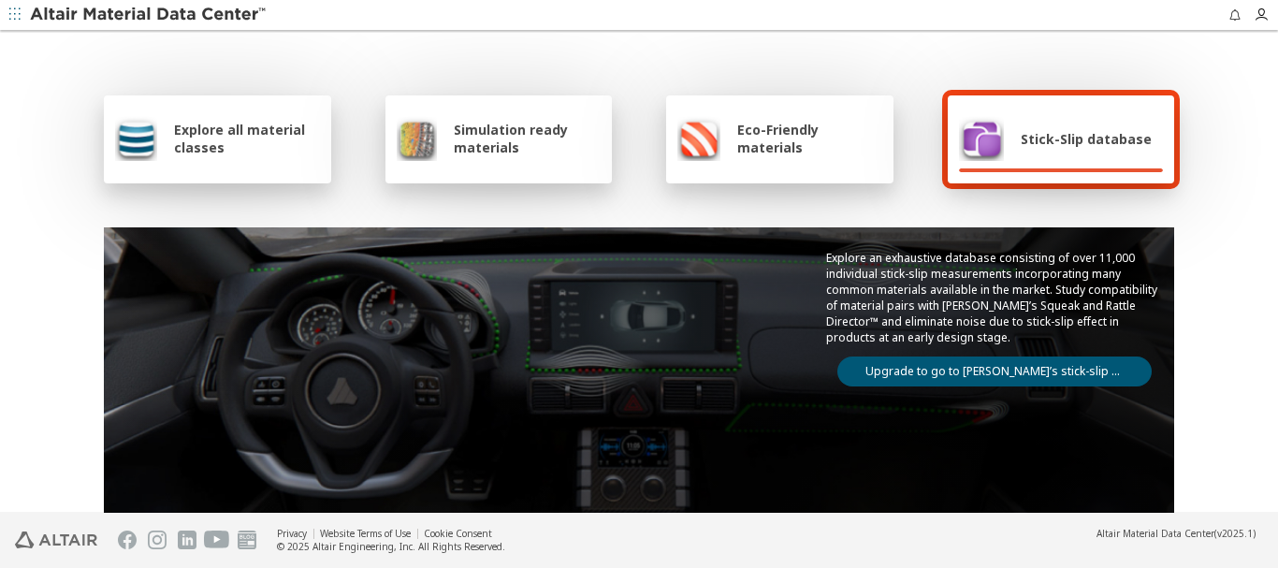
click at [952, 358] on link "Upgrade to go to Altair’s stick-slip database" at bounding box center [995, 372] width 314 height 30
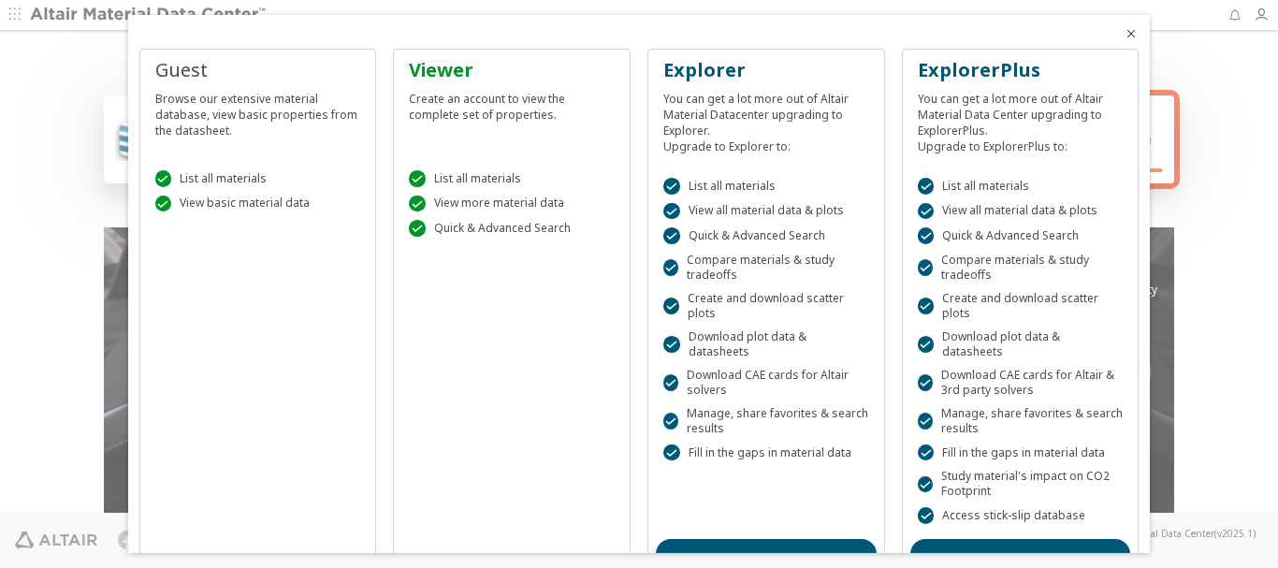
scroll to position [106, 0]
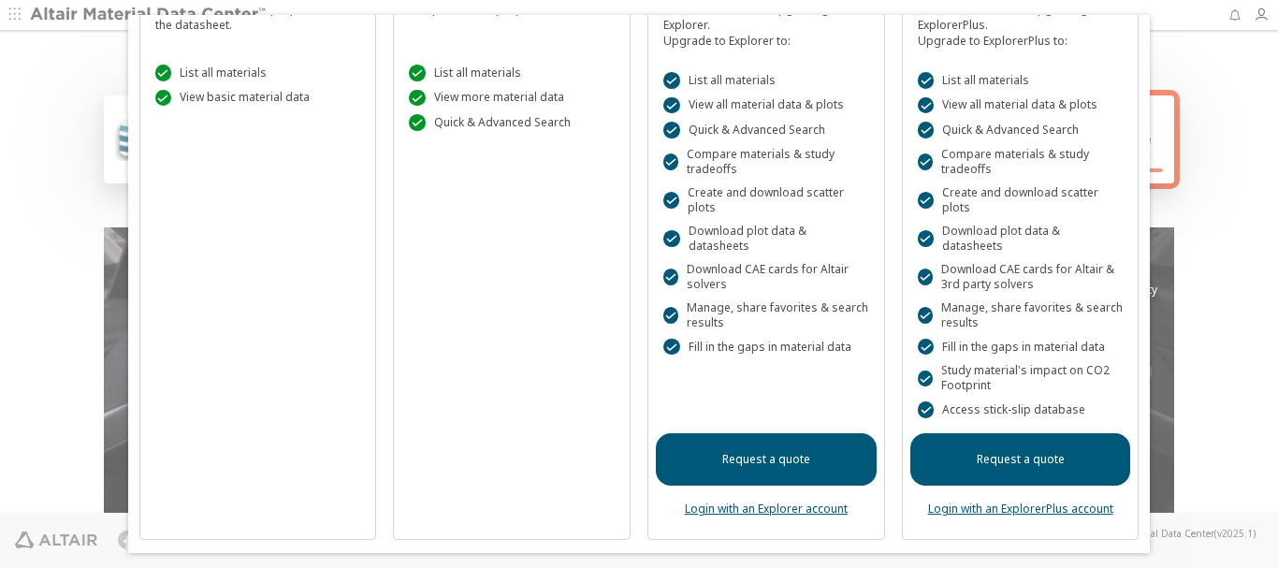
drag, startPoint x: 1076, startPoint y: 494, endPoint x: 969, endPoint y: 521, distance: 111.0
click at [1075, 501] on link "Login with an ExplorerPlus account" at bounding box center [1020, 509] width 185 height 16
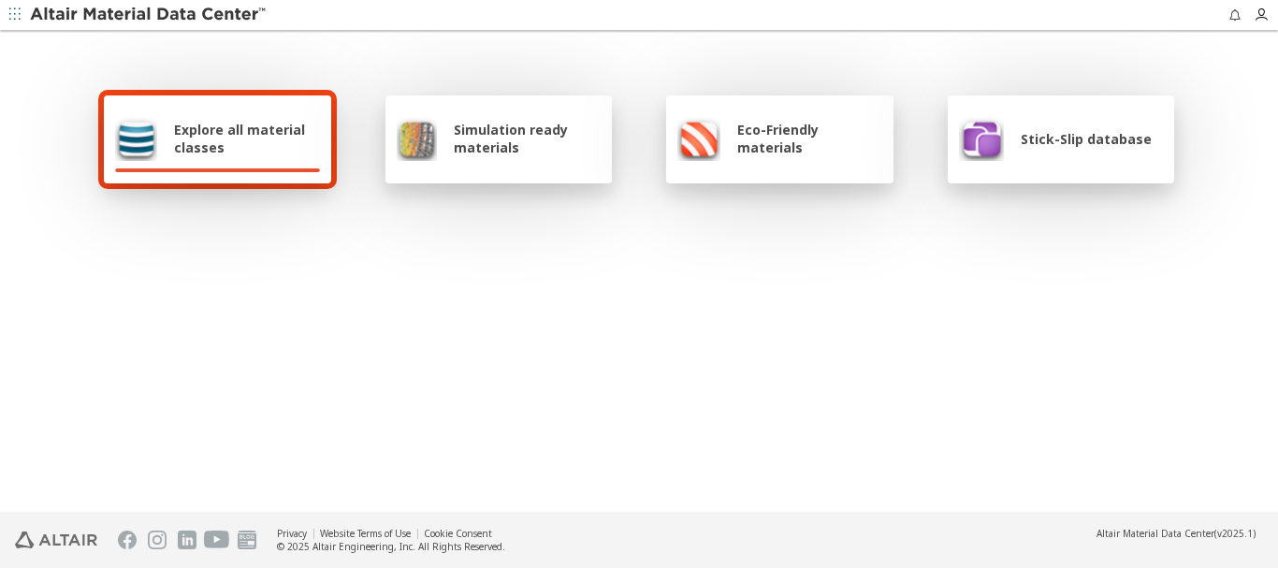
click at [226, 139] on span "Explore all material classes" at bounding box center [247, 139] width 146 height 36
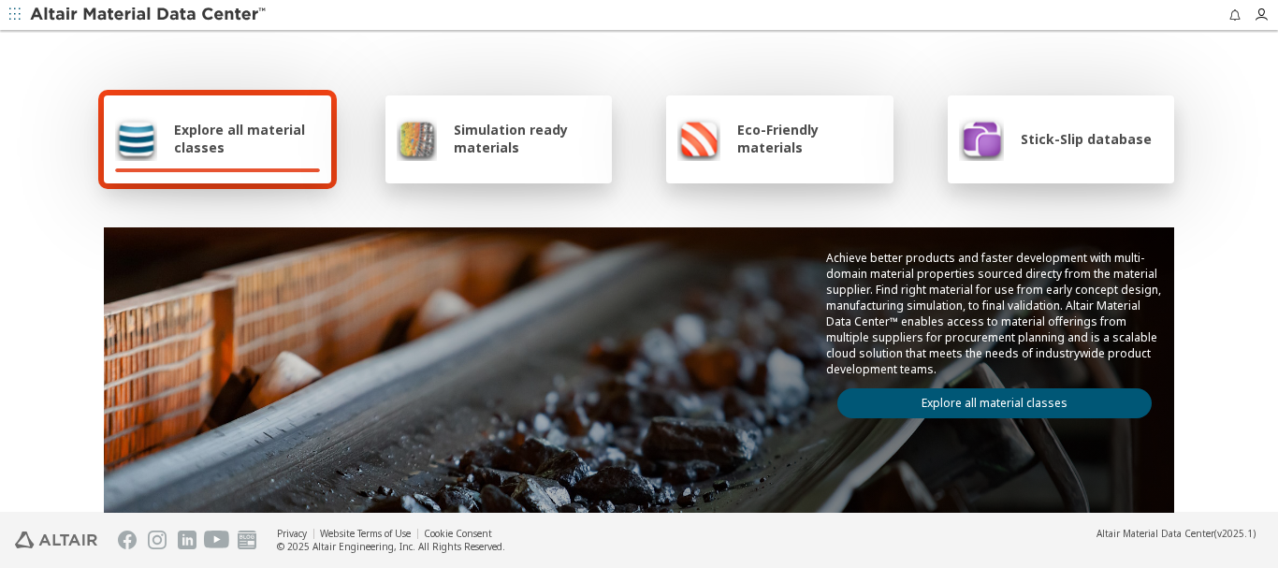
click at [958, 400] on link "Explore all material classes" at bounding box center [995, 403] width 314 height 30
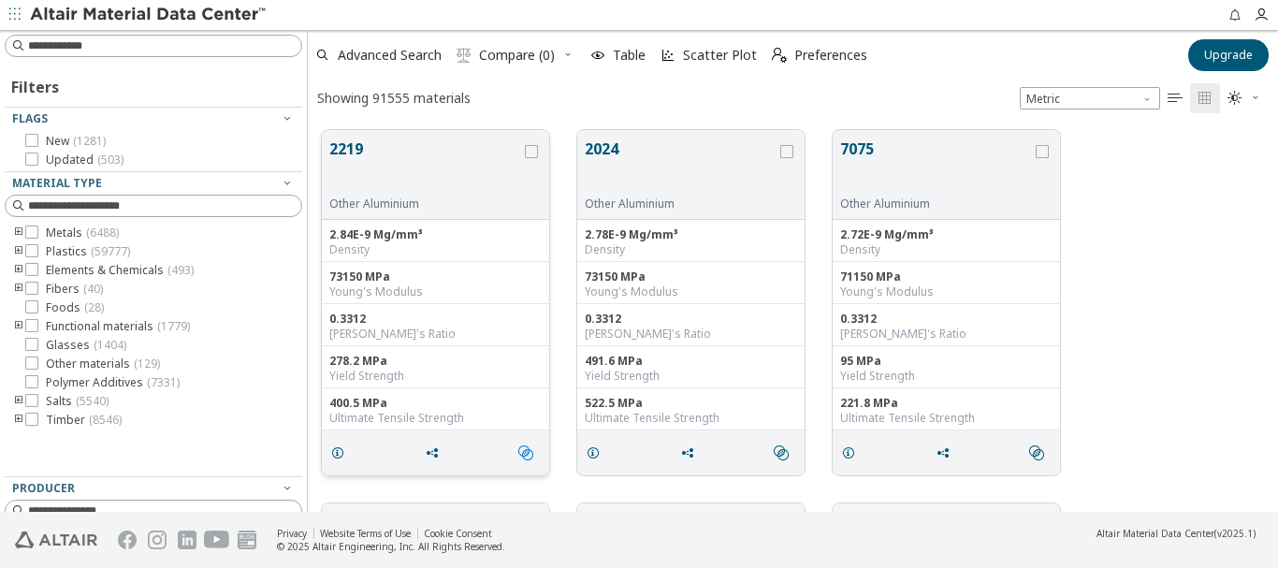
scroll to position [382, 956]
click at [354, 151] on button "2219" at bounding box center [425, 167] width 192 height 59
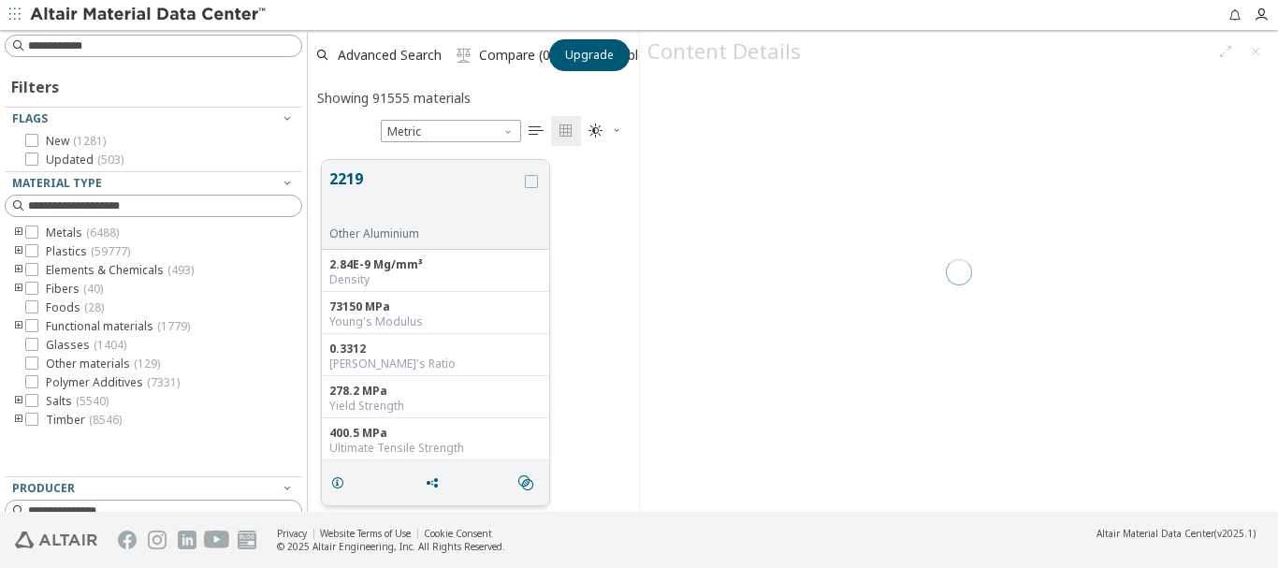
scroll to position [352, 317]
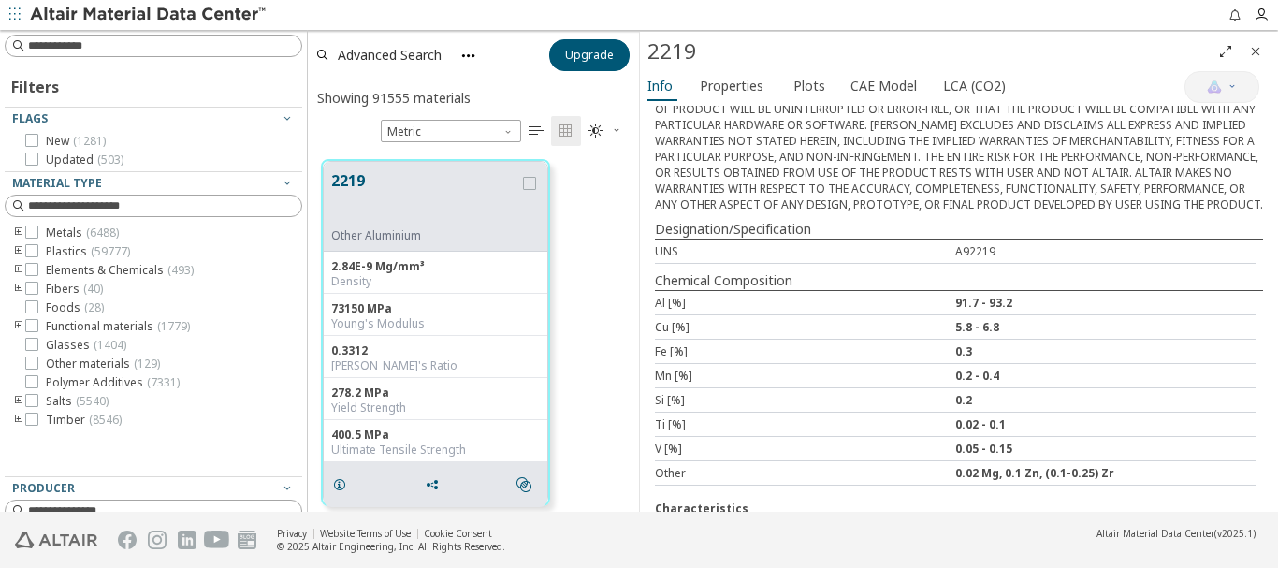
scroll to position [187, 0]
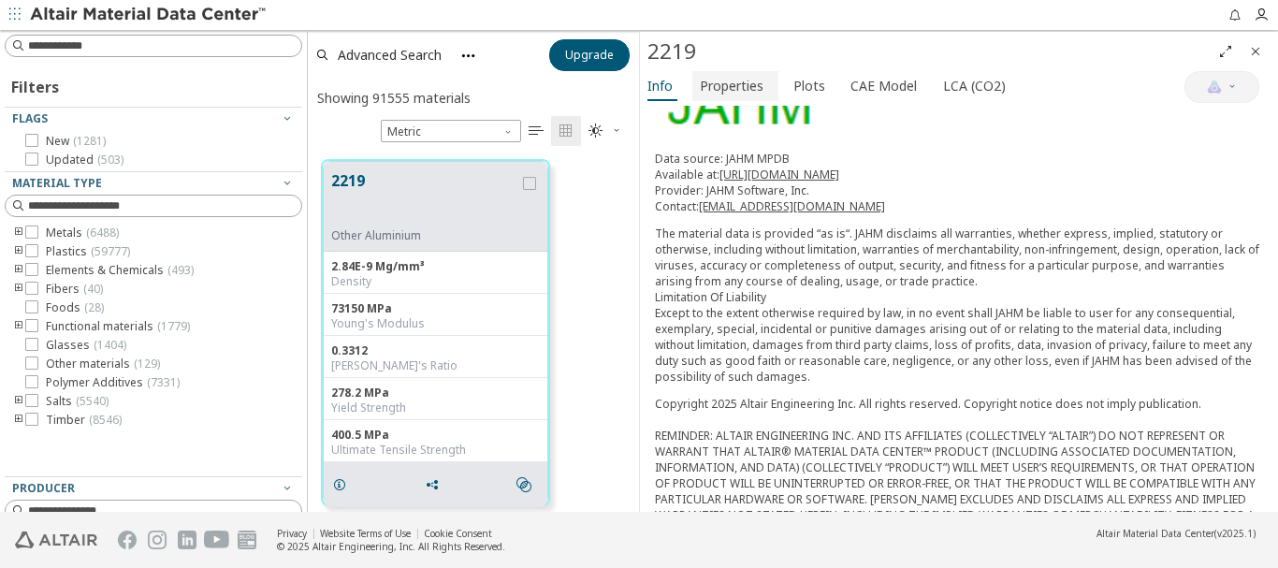
click at [723, 87] on span "Properties" at bounding box center [732, 86] width 64 height 30
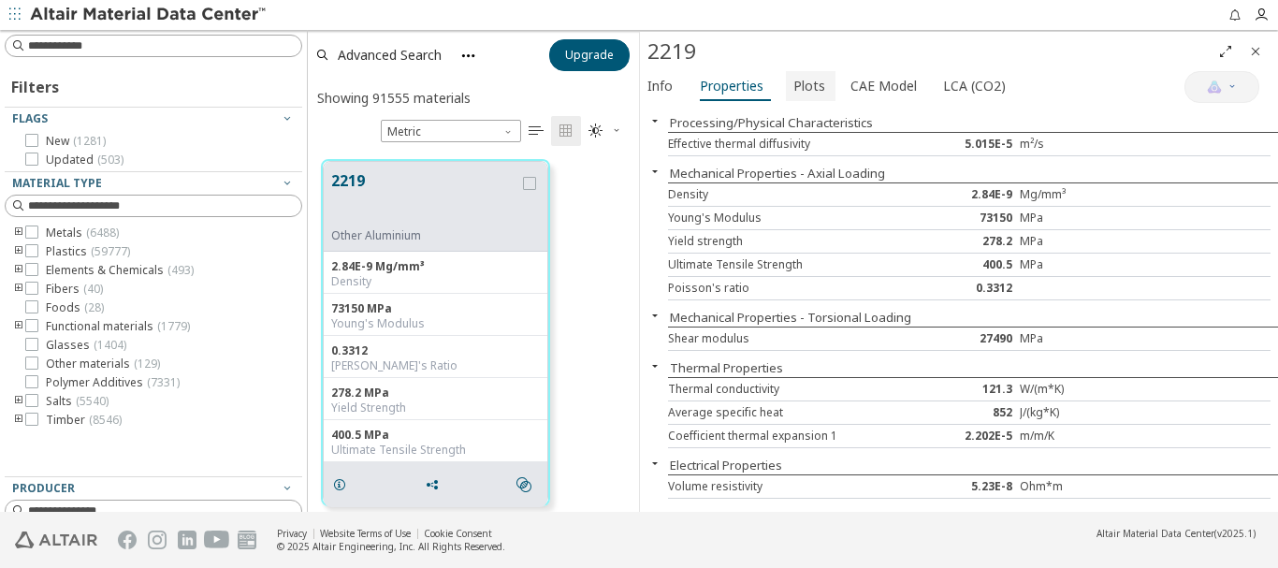
click at [805, 88] on span "Plots" at bounding box center [810, 86] width 32 height 30
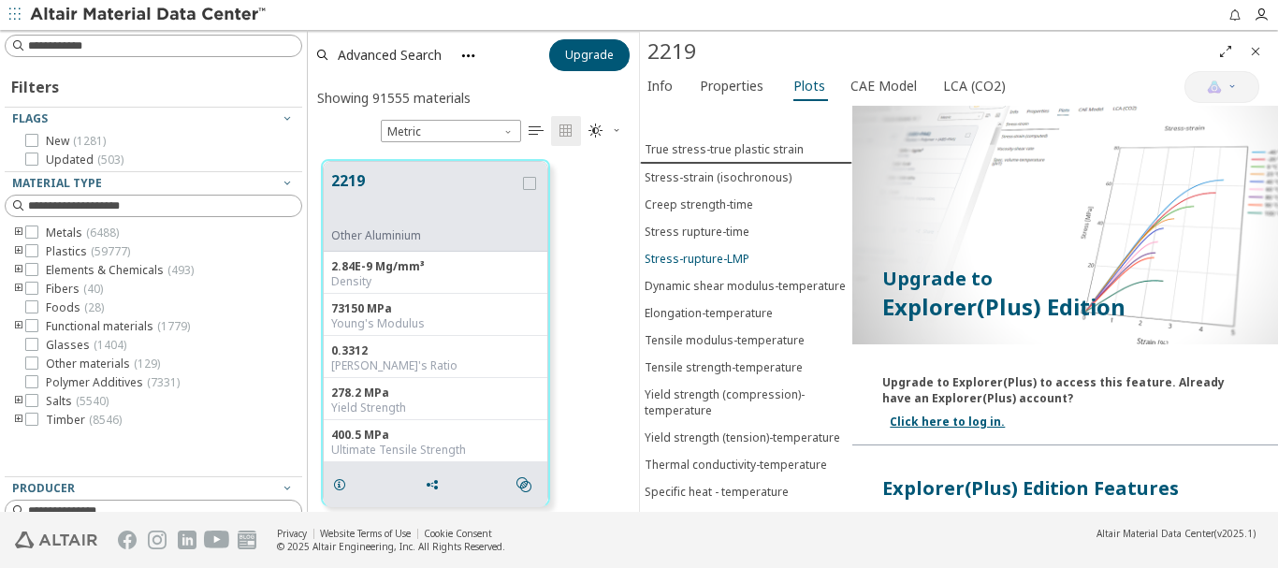
click at [729, 255] on div "Stress-rupture-LMP" at bounding box center [697, 259] width 105 height 16
click at [945, 422] on link "Click here to log in." at bounding box center [947, 422] width 115 height 16
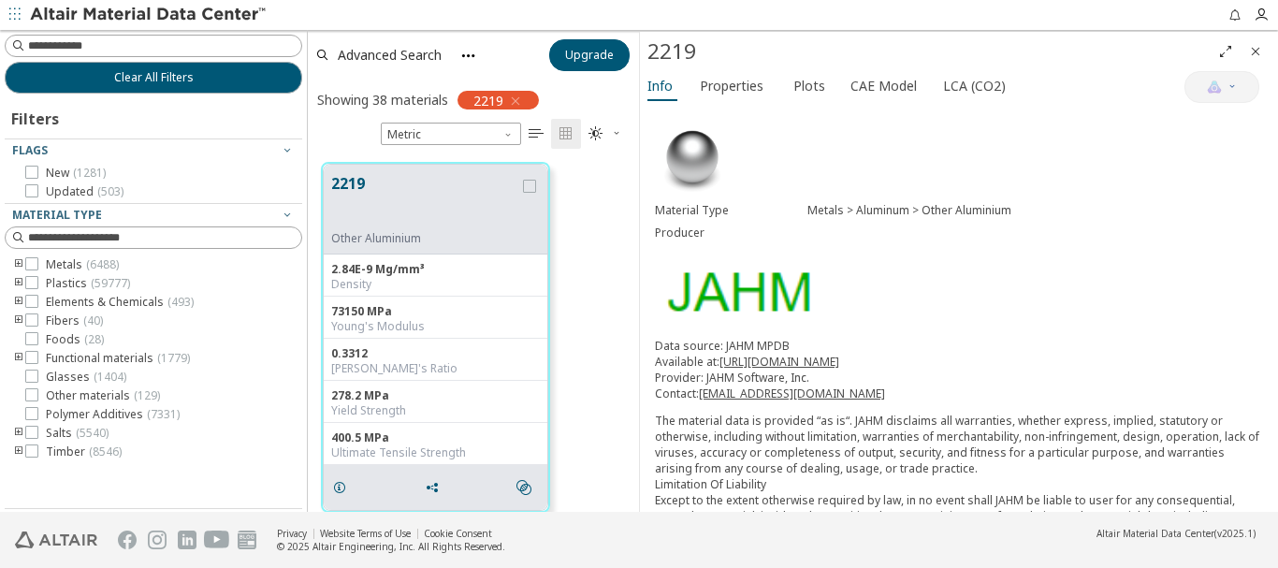
scroll to position [349, 317]
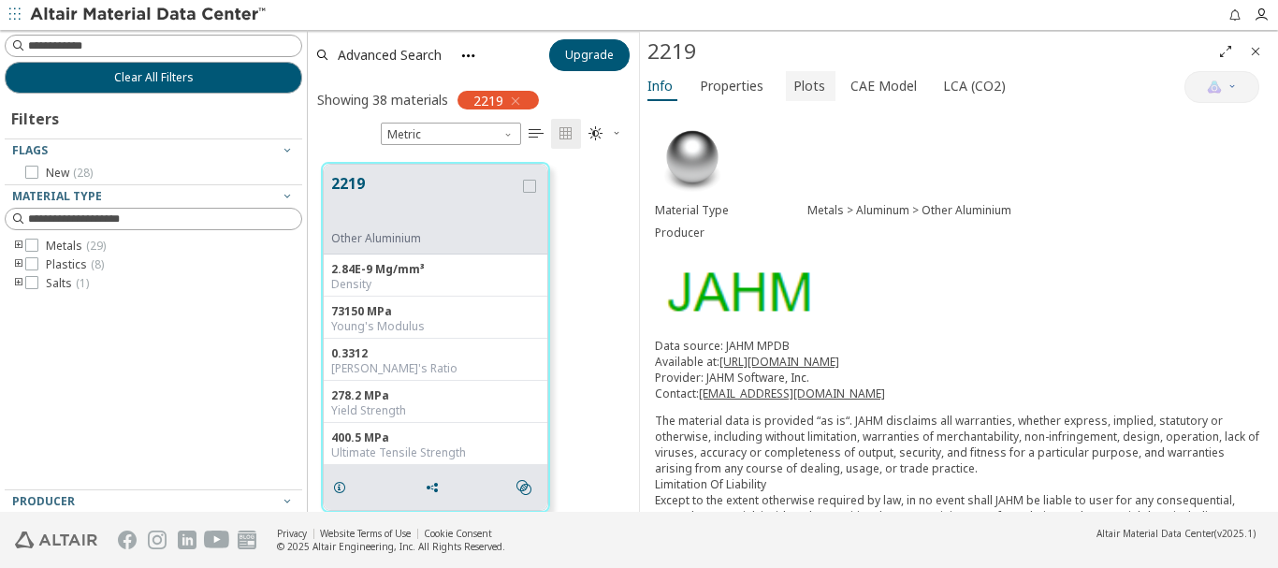
click at [803, 90] on span "Plots" at bounding box center [810, 86] width 32 height 30
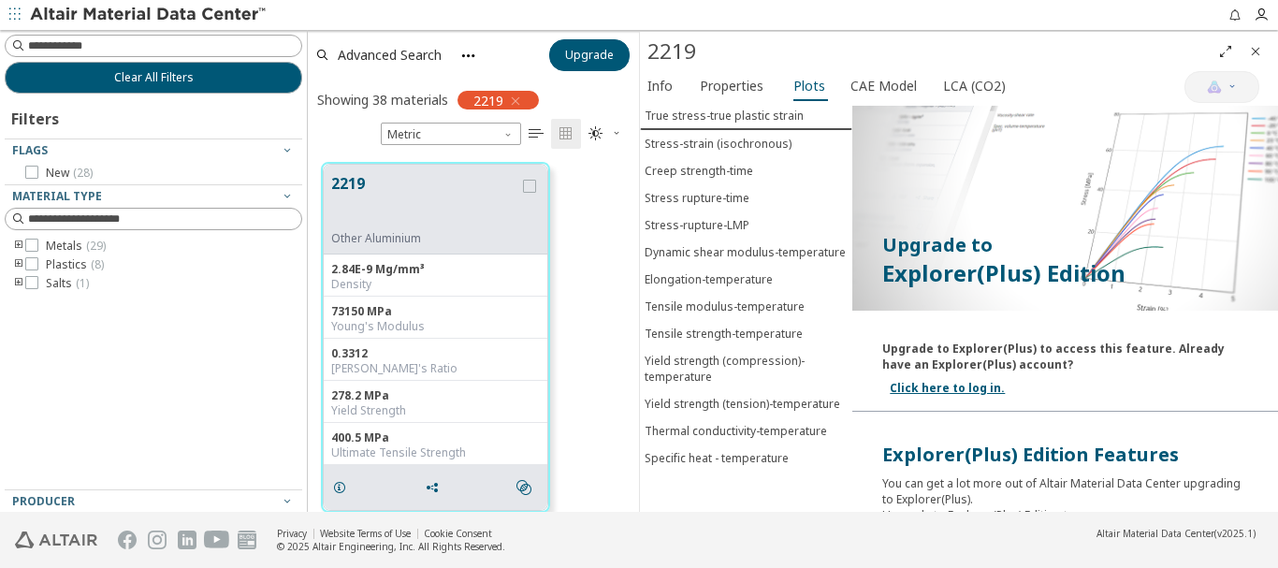
scroll to position [0, 0]
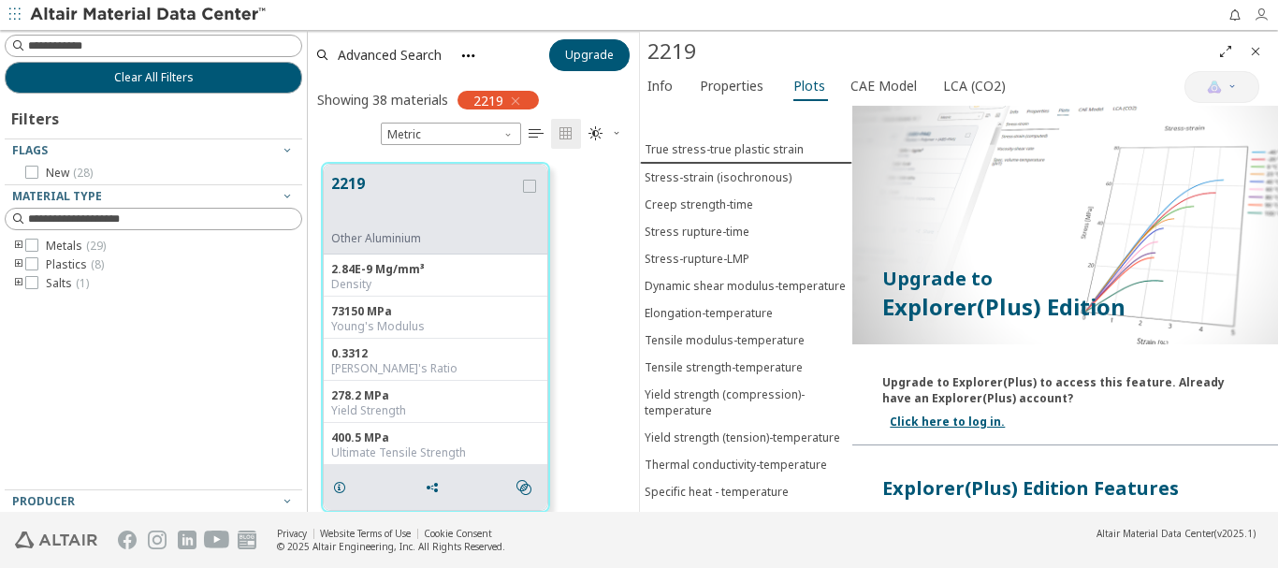
click at [1259, 18] on icon "button" at bounding box center [1261, 14] width 15 height 15
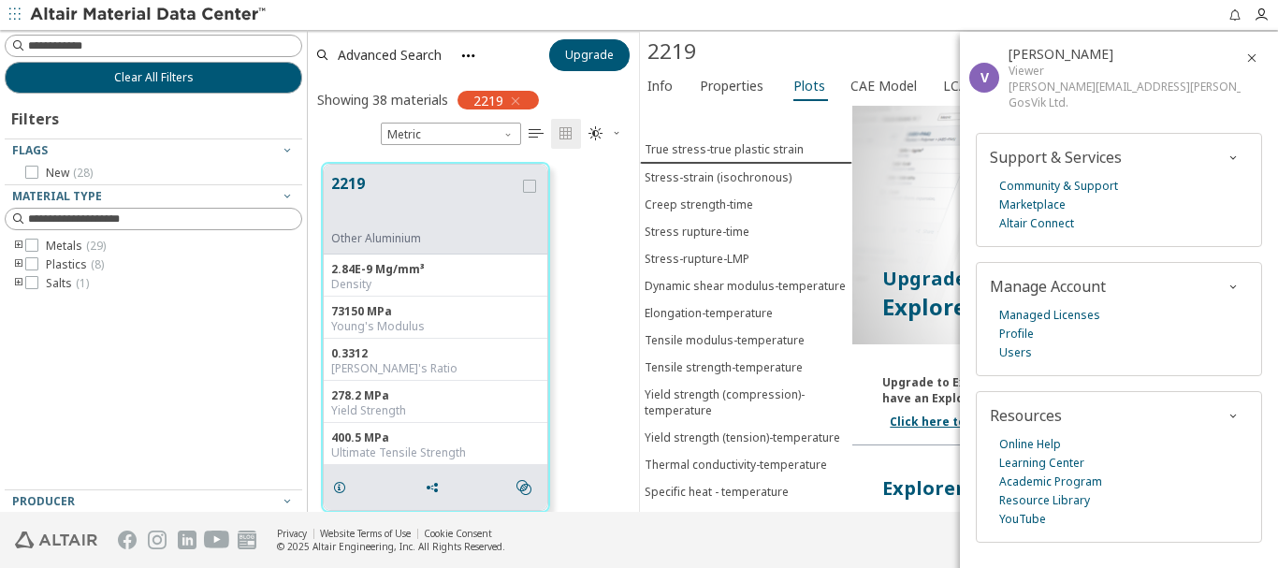
click at [856, 420] on div "Upgrade to Explorer(Plus) to access this feature. Already have an Explorer(Plus…" at bounding box center [1066, 399] width 426 height 94
click at [1024, 314] on link "Managed Licenses" at bounding box center [1050, 315] width 101 height 19
